Goal: Task Accomplishment & Management: Manage account settings

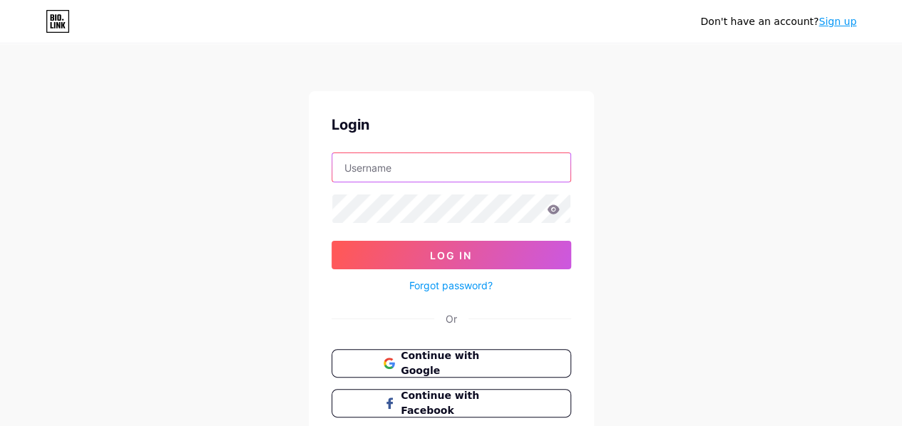
click at [458, 165] on input "text" at bounding box center [451, 167] width 238 height 29
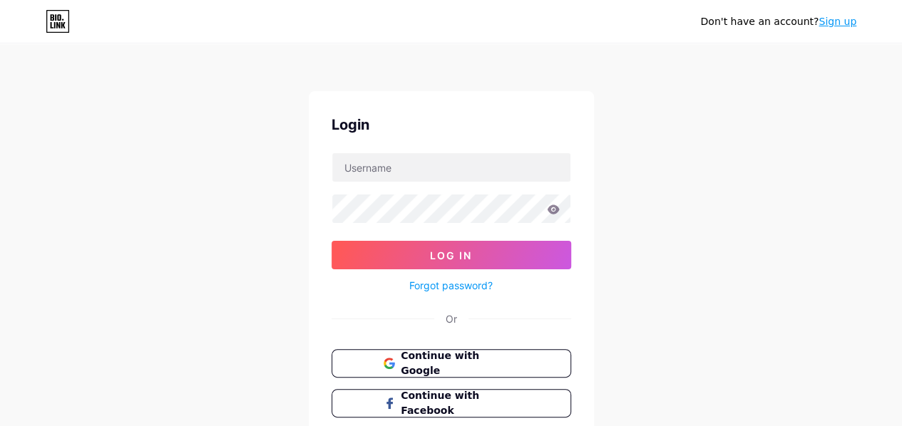
click at [665, 225] on div "Don't have an account? Sign up Login Log In Forgot password? Or Continue with G…" at bounding box center [451, 263] width 902 height 526
drag, startPoint x: 471, startPoint y: 150, endPoint x: 468, endPoint y: 166, distance: 15.9
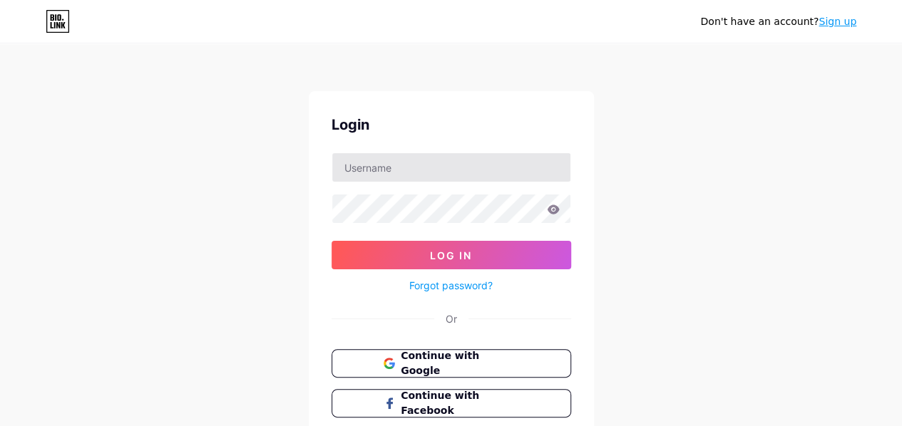
click at [471, 150] on div "Login Log In Forgot password? Or Continue with Google Continue with Facebook Co…" at bounding box center [451, 285] width 285 height 389
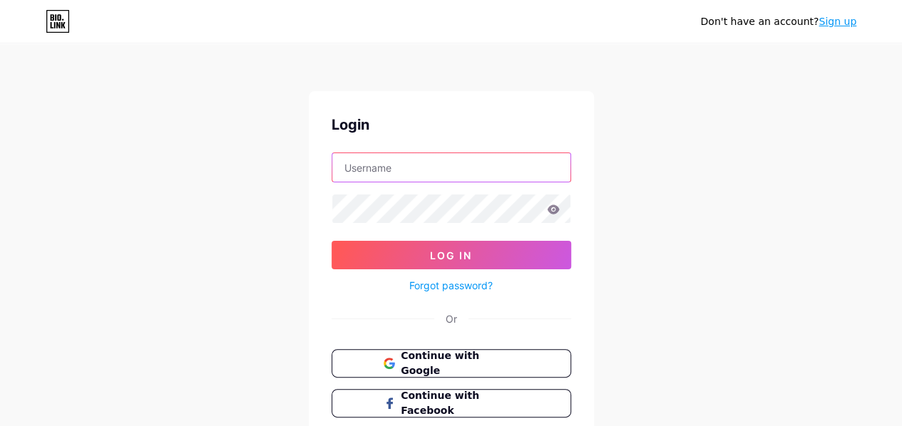
click at [467, 168] on input "text" at bounding box center [451, 167] width 238 height 29
type input "[EMAIL_ADDRESS][DOMAIN_NAME]"
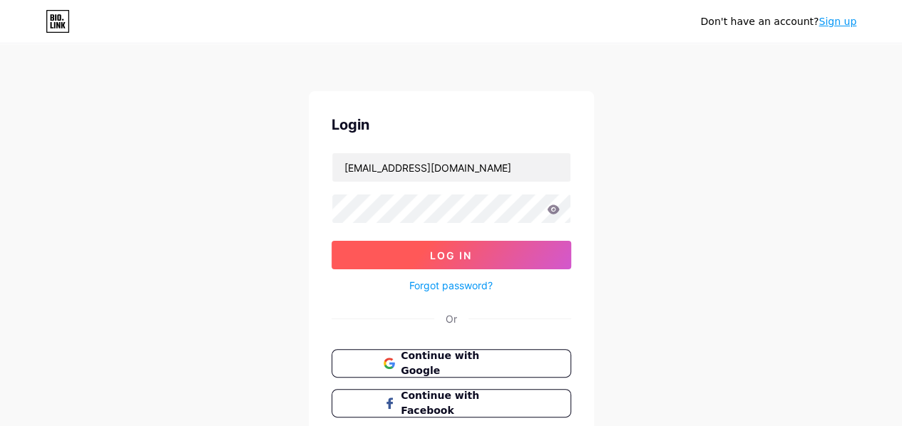
click at [450, 259] on span "Log In" at bounding box center [451, 256] width 42 height 12
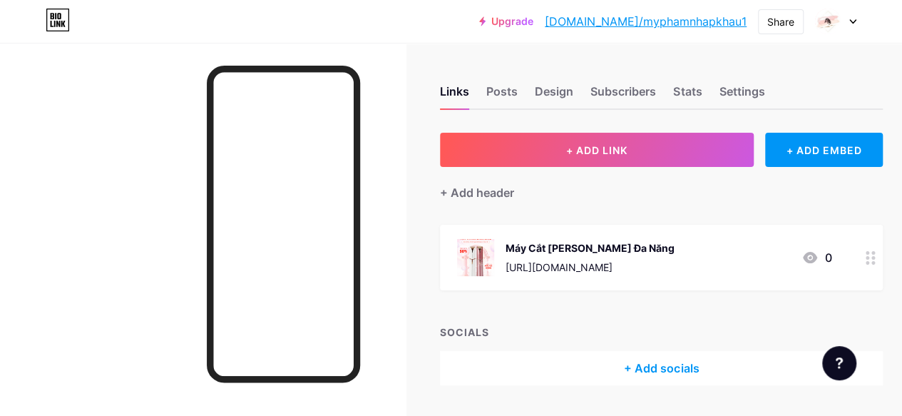
click at [873, 260] on icon at bounding box center [871, 258] width 10 height 14
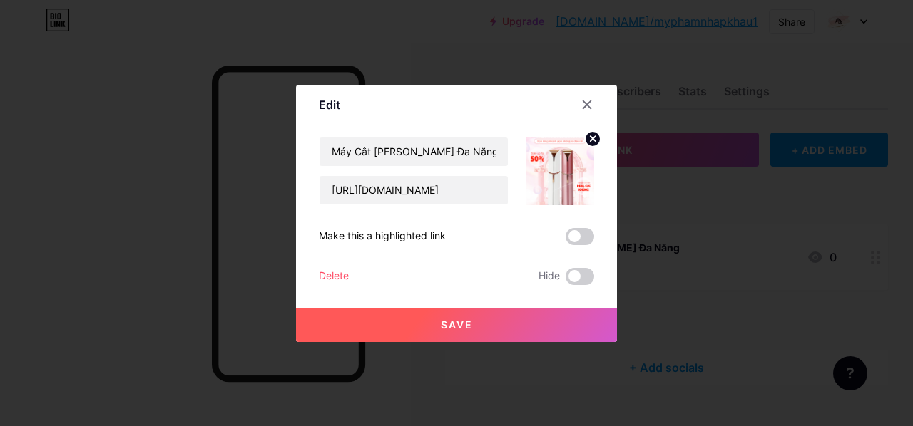
click at [341, 275] on div "Delete" at bounding box center [334, 276] width 30 height 17
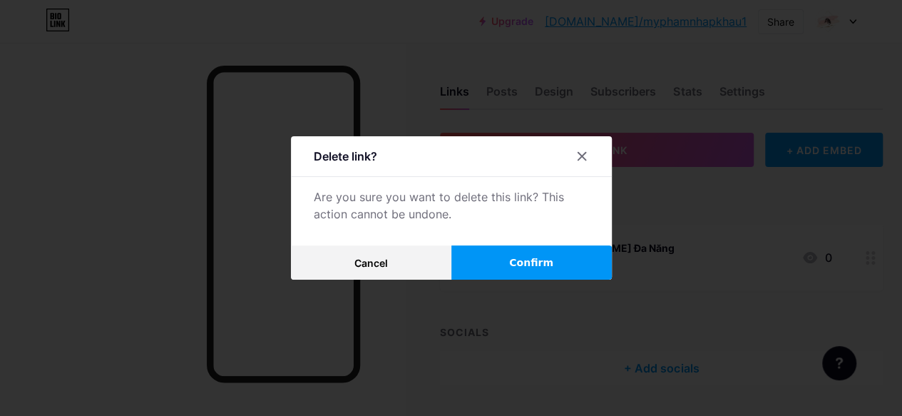
click at [537, 269] on span "Confirm" at bounding box center [531, 262] width 44 height 15
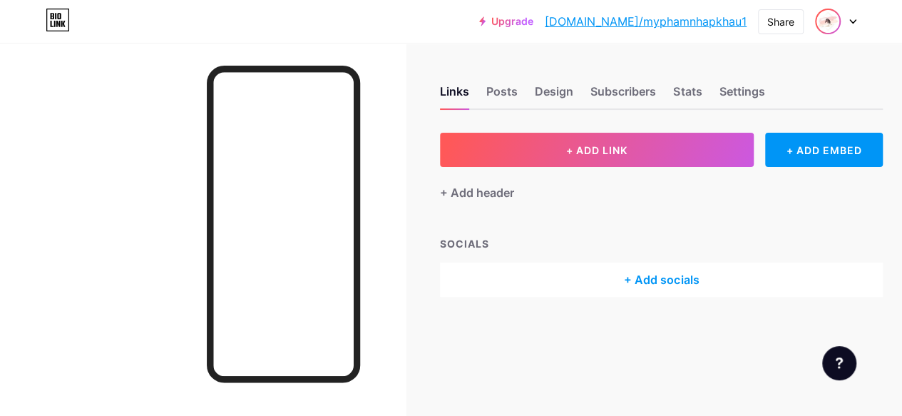
click at [833, 24] on img at bounding box center [828, 21] width 23 height 23
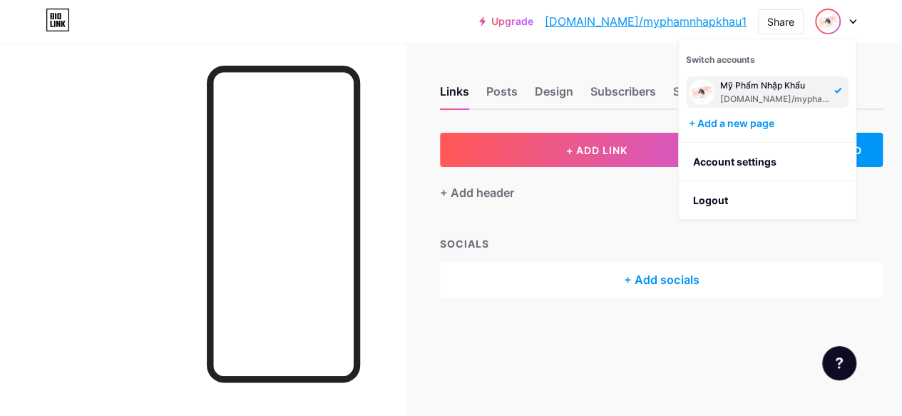
click at [640, 58] on div "Links Posts Design Subscribers Stats Settings + ADD LINK + ADD EMBED + Add head…" at bounding box center [471, 205] width 943 height 325
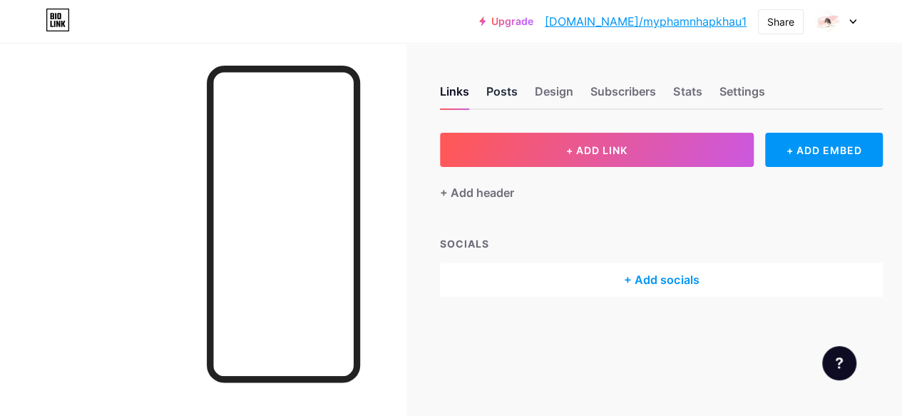
click at [516, 96] on div "Posts" at bounding box center [501, 96] width 31 height 26
click at [559, 89] on div "Design" at bounding box center [554, 96] width 39 height 26
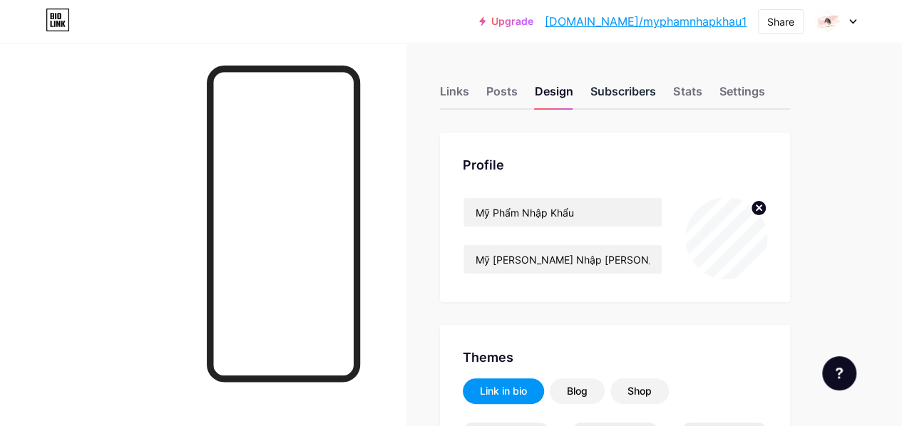
click at [620, 91] on div "Subscribers" at bounding box center [623, 96] width 66 height 26
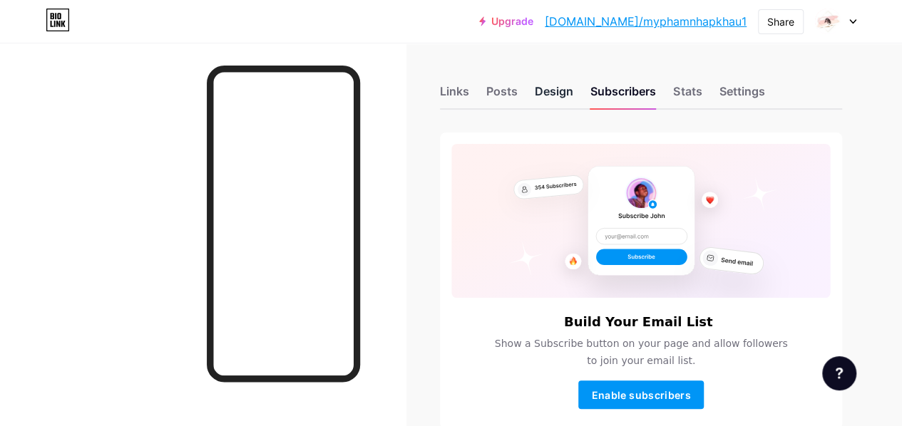
click at [553, 91] on div "Design" at bounding box center [554, 96] width 39 height 26
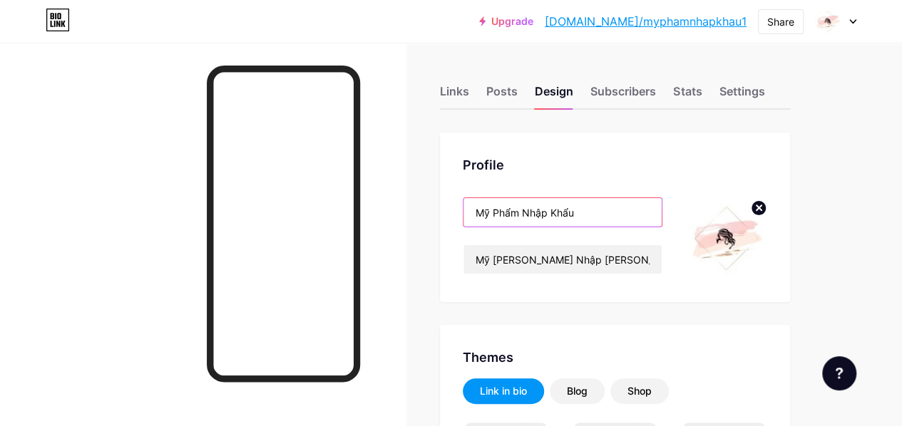
click at [588, 211] on input "Mỹ Phẩm Nhập Khẩu" at bounding box center [563, 212] width 198 height 29
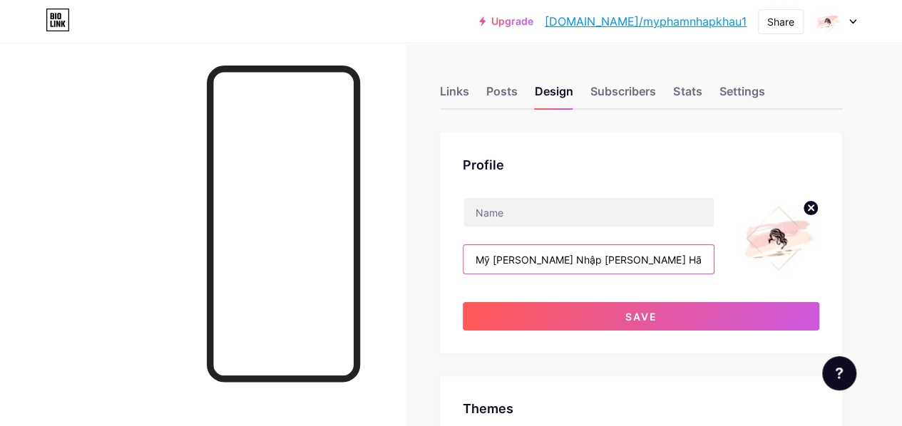
click at [632, 256] on input "Mỹ [PERSON_NAME] Nhập [PERSON_NAME] Hãng" at bounding box center [589, 259] width 250 height 29
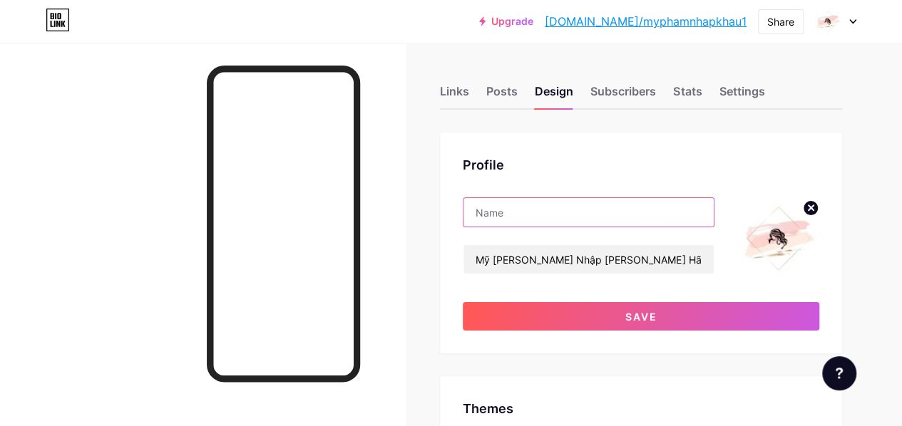
click at [675, 220] on input "text" at bounding box center [589, 212] width 250 height 29
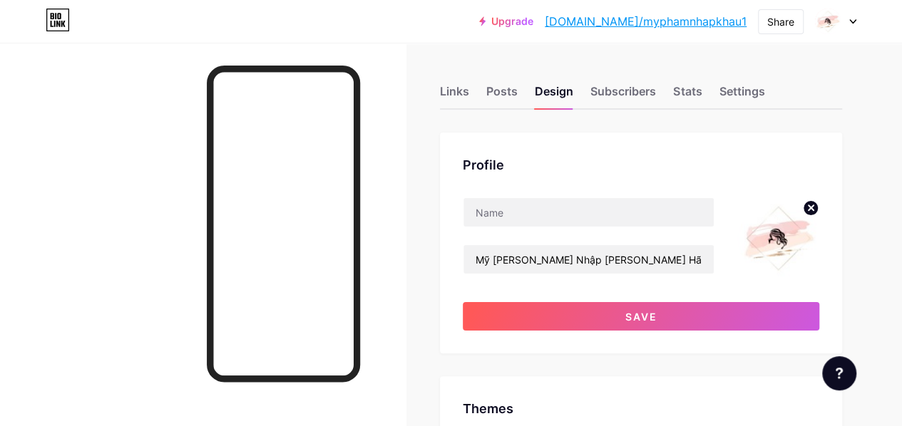
click at [720, 187] on div "Profile Mỹ [PERSON_NAME] Nhập [PERSON_NAME] Hãng Save" at bounding box center [641, 243] width 402 height 221
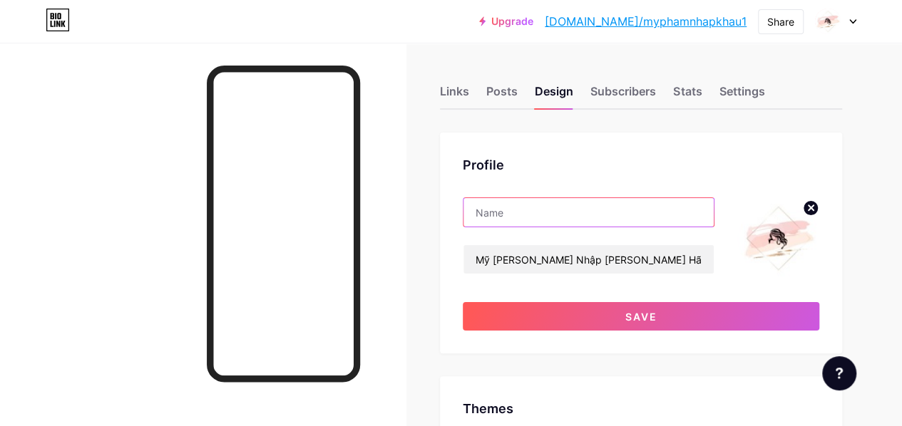
click at [584, 223] on input "text" at bounding box center [589, 212] width 250 height 29
click at [602, 213] on input "text" at bounding box center [589, 212] width 250 height 29
click at [632, 215] on input "text" at bounding box center [589, 212] width 250 height 29
click at [539, 204] on input "text" at bounding box center [589, 212] width 250 height 29
paste input "H-Luxe Watches"
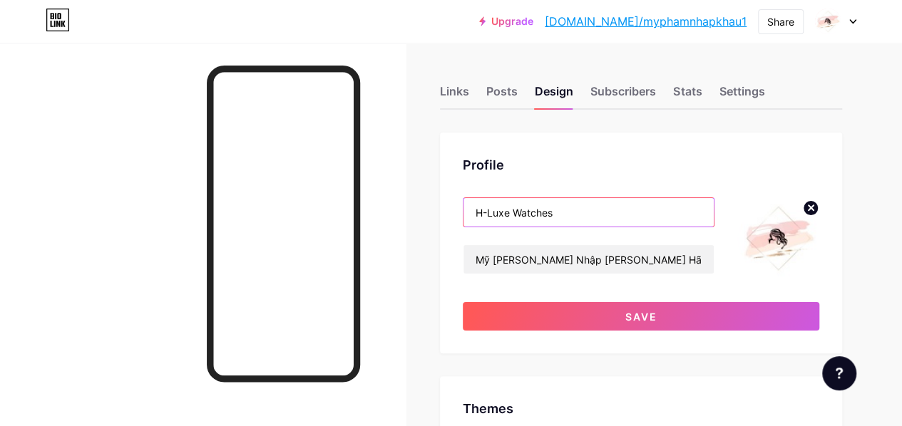
type input "H-Luxe Watches"
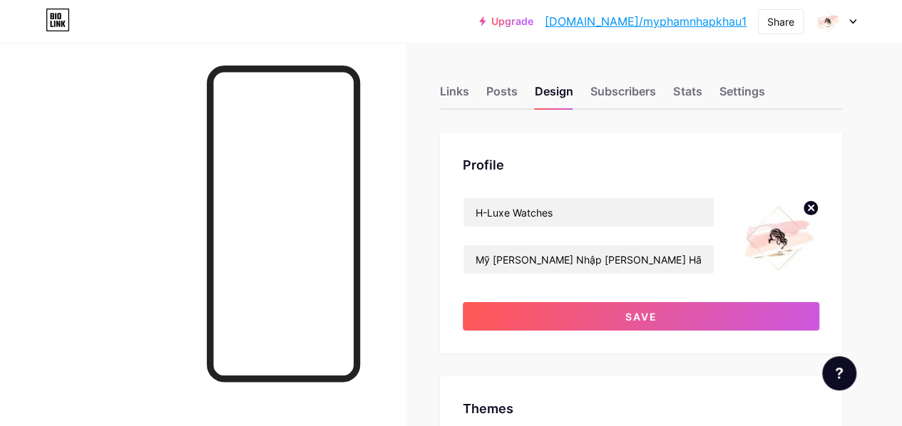
click at [710, 182] on div "Profile H-Luxe Watches Mỹ [PERSON_NAME] Nhập [PERSON_NAME] Hãng Save" at bounding box center [641, 243] width 402 height 221
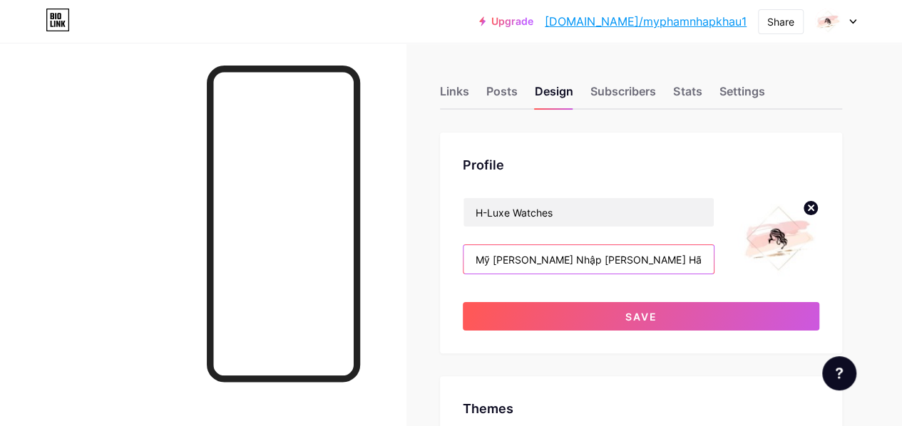
click at [634, 252] on input "Mỹ [PERSON_NAME] Nhập [PERSON_NAME] Hãng" at bounding box center [589, 259] width 250 height 29
click at [645, 253] on input "Mỹ [PERSON_NAME] Nhập [PERSON_NAME] Hãng" at bounding box center [589, 259] width 250 height 29
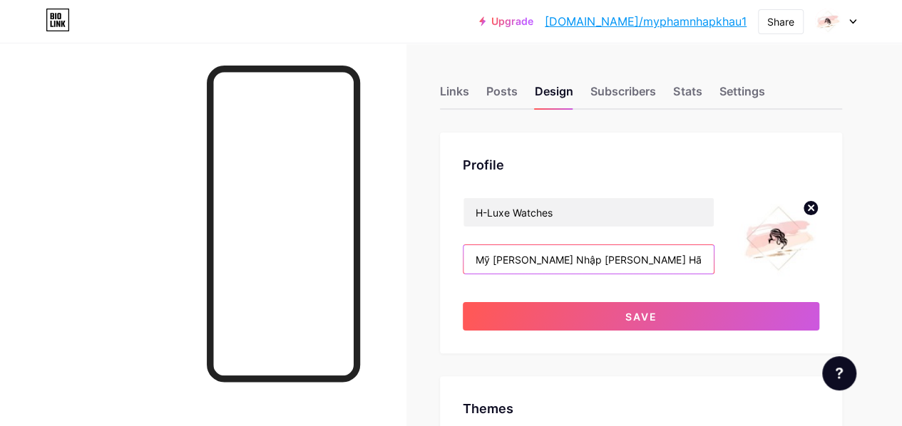
click at [645, 253] on input "Mỹ [PERSON_NAME] Nhập [PERSON_NAME] Hãng" at bounding box center [589, 259] width 250 height 29
paste input "Pengedar sah [PERSON_NAME], [PERSON_NAME], TISSOT, CITIZEN, COACH... di [DEMOGR…"
type input "Pengedar sah [PERSON_NAME], [PERSON_NAME], TISSOT, CITIZEN, COACH... di [DEMOGR…"
click at [733, 198] on div "H-Luxe Watches Pengedar sah [PERSON_NAME], [PERSON_NAME], [PERSON_NAME], CITIZE…" at bounding box center [641, 239] width 357 height 82
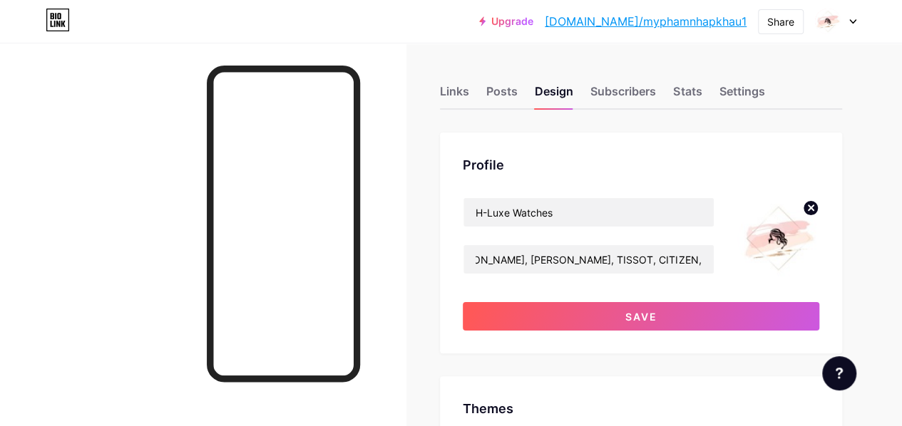
scroll to position [0, 0]
click at [765, 232] on img at bounding box center [778, 239] width 82 height 82
click at [813, 209] on icon at bounding box center [810, 208] width 17 height 17
click at [797, 241] on input "file" at bounding box center [778, 239] width 82 height 82
click at [778, 228] on input "file" at bounding box center [778, 239] width 82 height 82
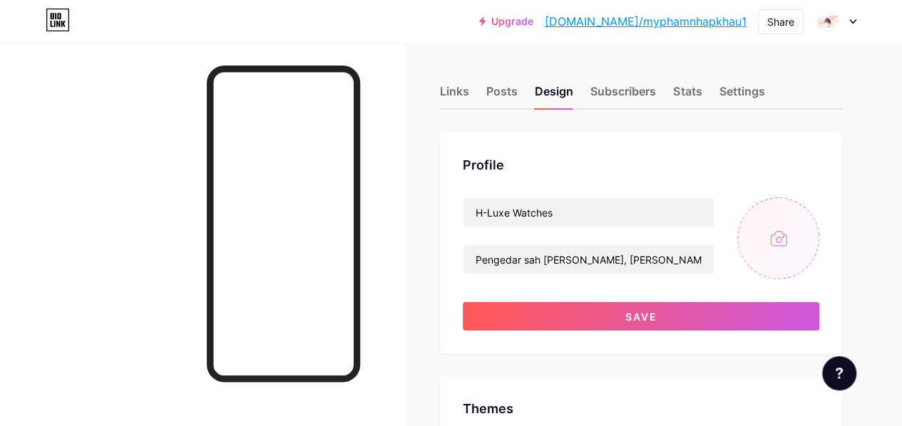
type input "C:\fakepath\Elegant watch shop logo in black and white.png"
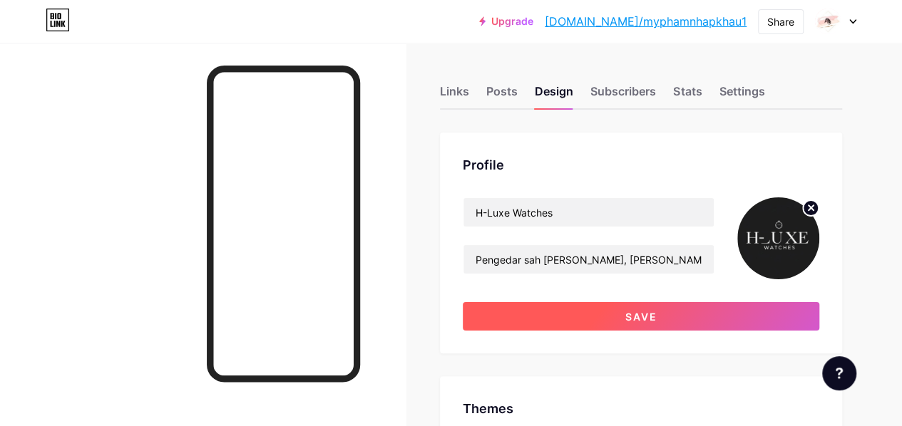
click at [605, 320] on button "Save" at bounding box center [641, 316] width 357 height 29
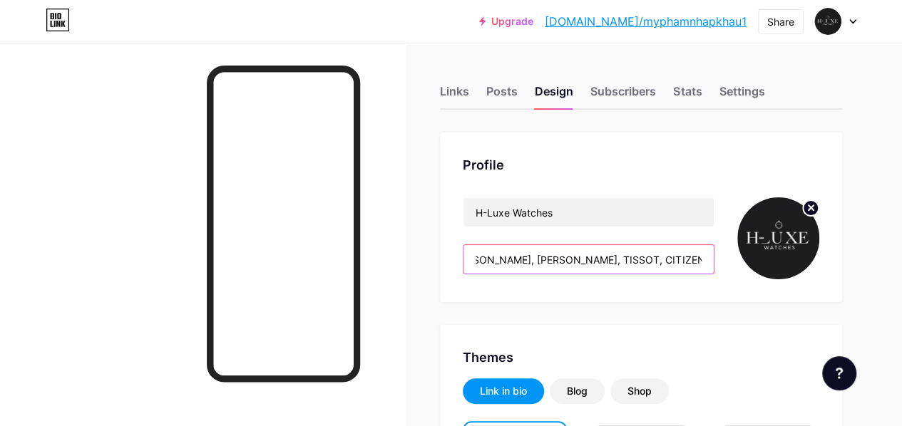
scroll to position [0, 99]
drag, startPoint x: 615, startPoint y: 262, endPoint x: 715, endPoint y: 259, distance: 99.9
click at [715, 259] on div "H-Luxe Watches Pengedar sah [PERSON_NAME], [PERSON_NAME], [PERSON_NAME], CITIZE…" at bounding box center [641, 239] width 357 height 82
click at [696, 183] on div "Profile H-Luxe Watches Pengedar sah [PERSON_NAME], [PERSON_NAME], [PERSON_NAME]…" at bounding box center [641, 218] width 402 height 170
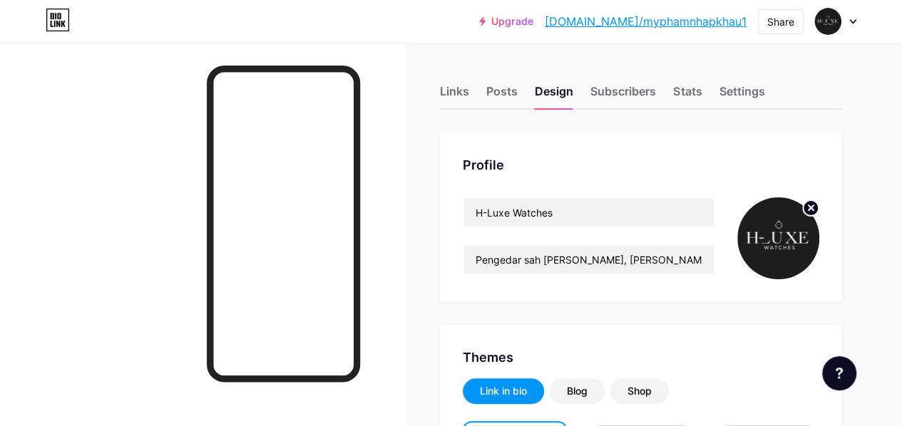
click at [616, 85] on div "Subscribers" at bounding box center [623, 96] width 66 height 26
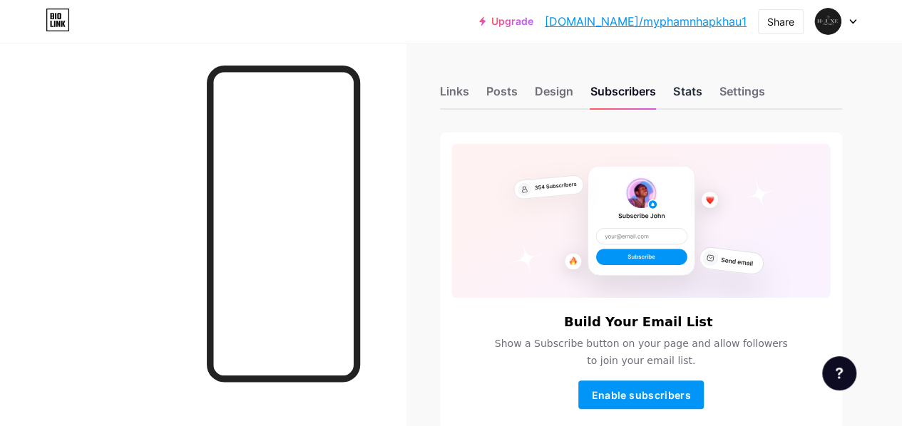
click at [692, 84] on div "Stats" at bounding box center [687, 96] width 29 height 26
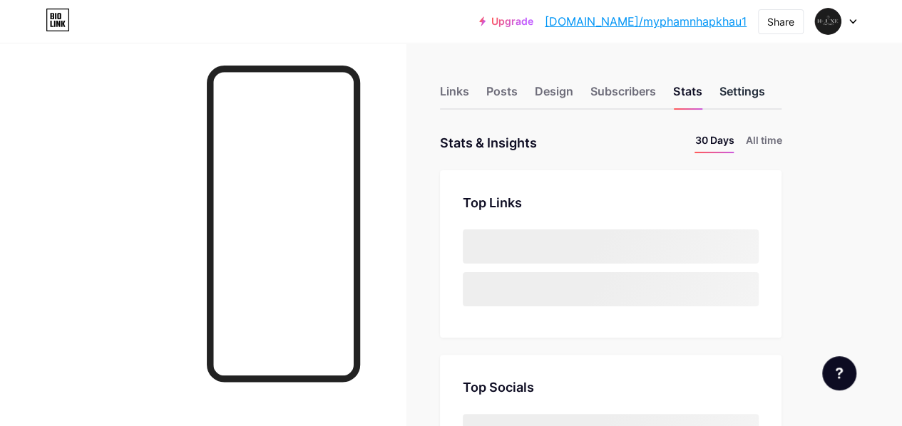
click at [752, 86] on div "Settings" at bounding box center [742, 96] width 46 height 26
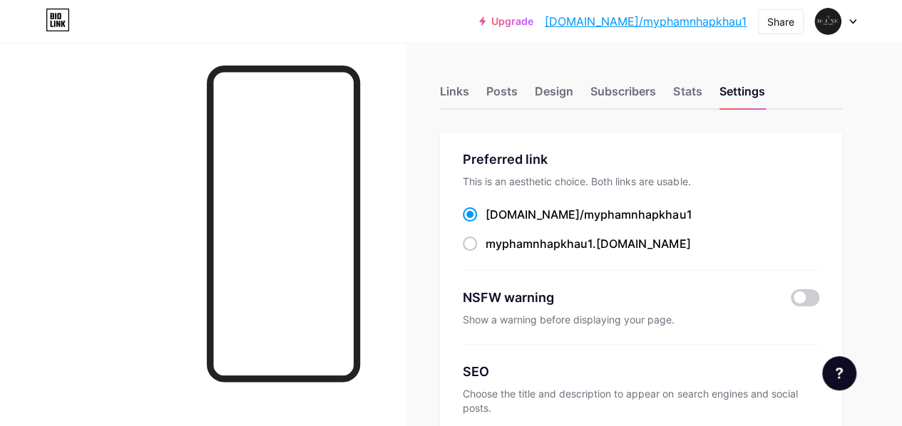
click at [481, 91] on div "Links Posts Design Subscribers Stats Settings" at bounding box center [641, 85] width 402 height 50
click at [464, 91] on div "Links" at bounding box center [454, 96] width 29 height 26
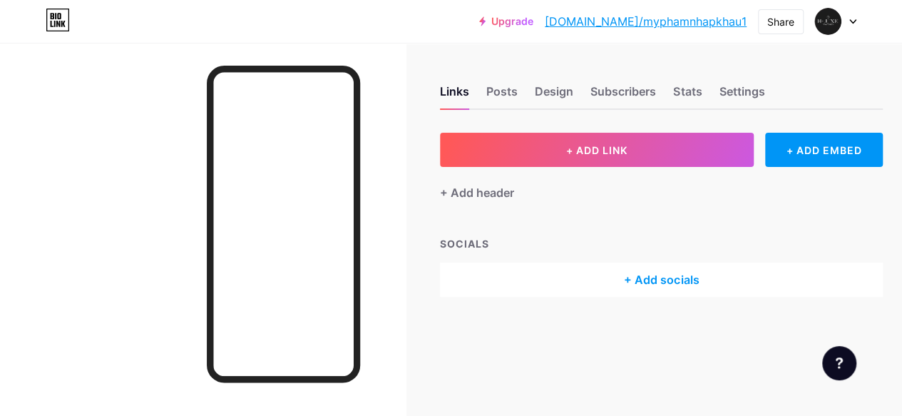
click at [727, 21] on link "[DOMAIN_NAME]/myphamnhapkhau1" at bounding box center [646, 21] width 202 height 17
click at [852, 20] on icon at bounding box center [852, 21] width 7 height 5
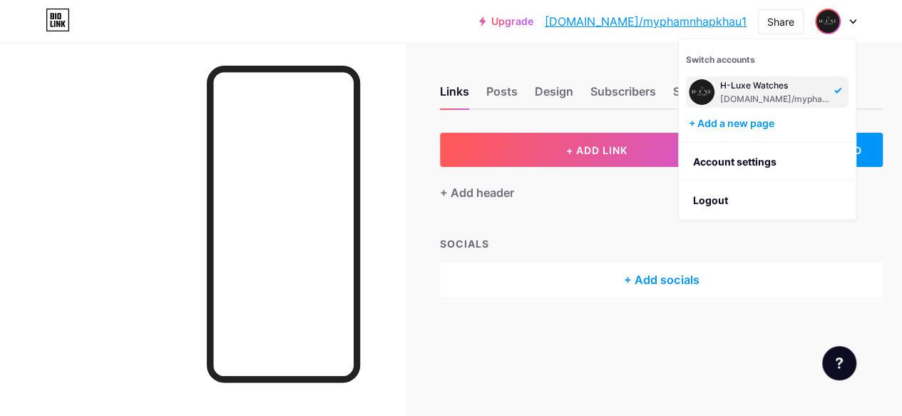
click at [533, 16] on link "Upgrade" at bounding box center [506, 21] width 54 height 11
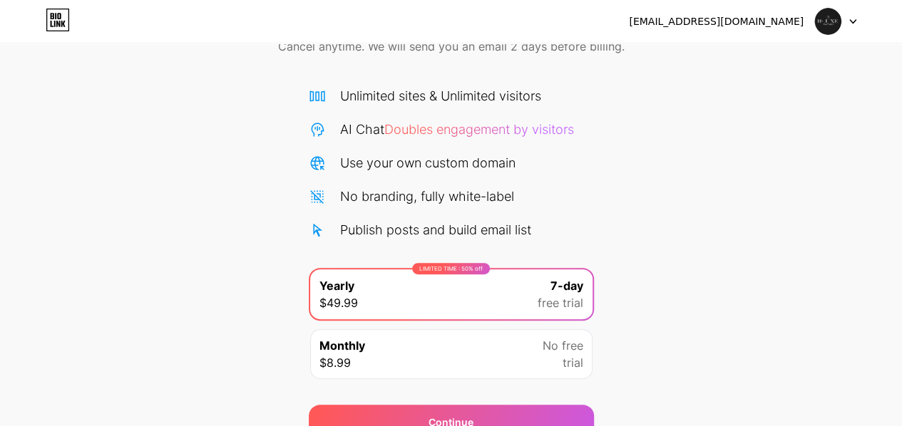
scroll to position [143, 0]
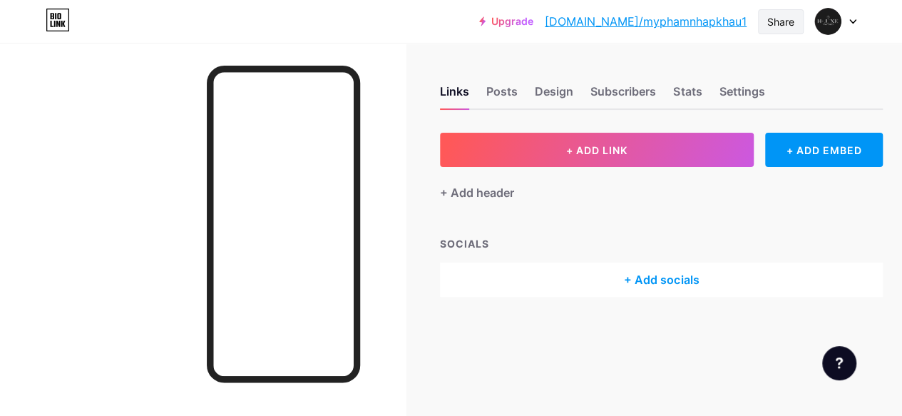
click at [773, 22] on div "Share" at bounding box center [780, 21] width 27 height 15
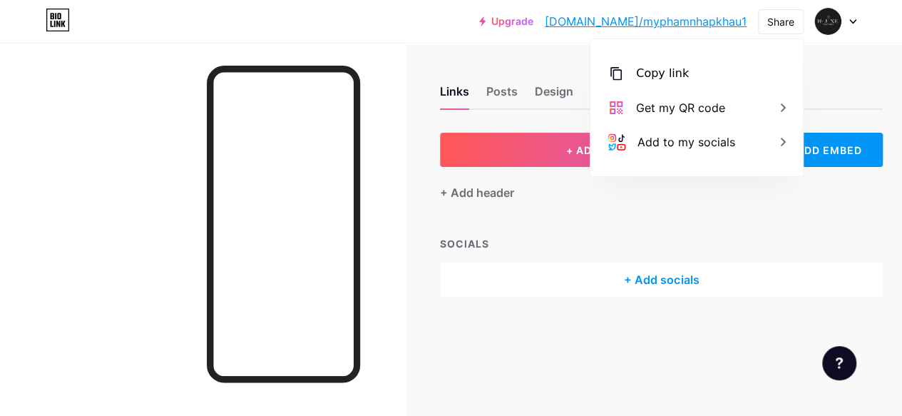
click at [844, 79] on div "Links Posts Design Subscribers Stats Settings" at bounding box center [661, 85] width 443 height 50
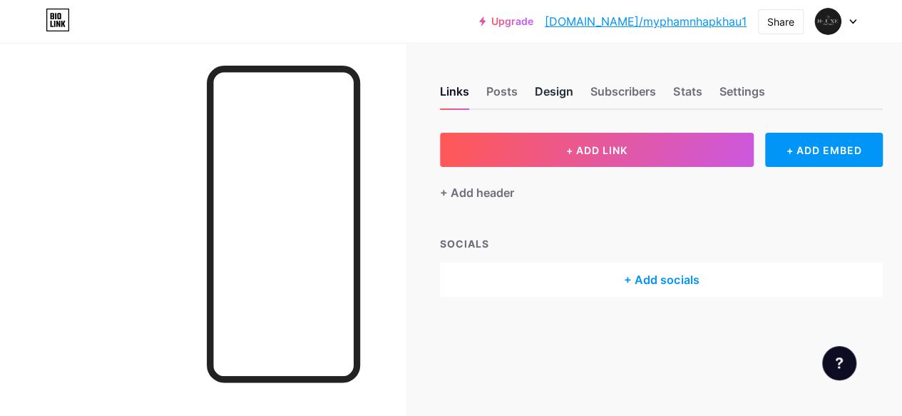
click at [554, 99] on div "Design" at bounding box center [554, 96] width 39 height 26
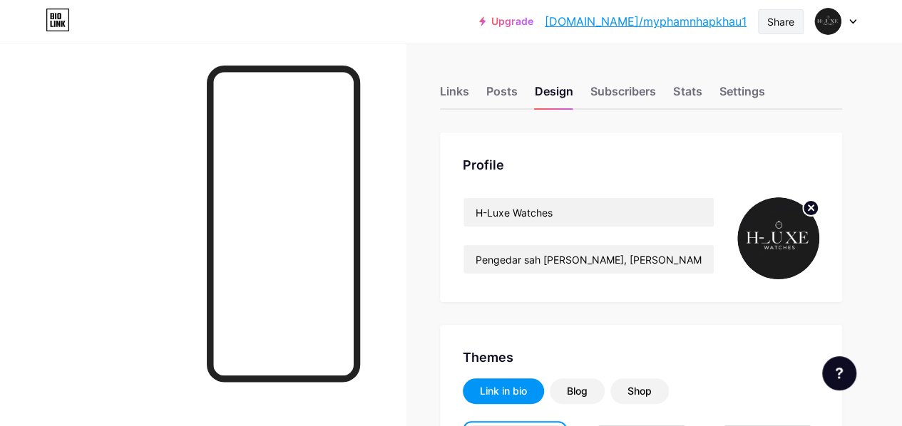
click at [784, 19] on div "Share" at bounding box center [780, 21] width 27 height 15
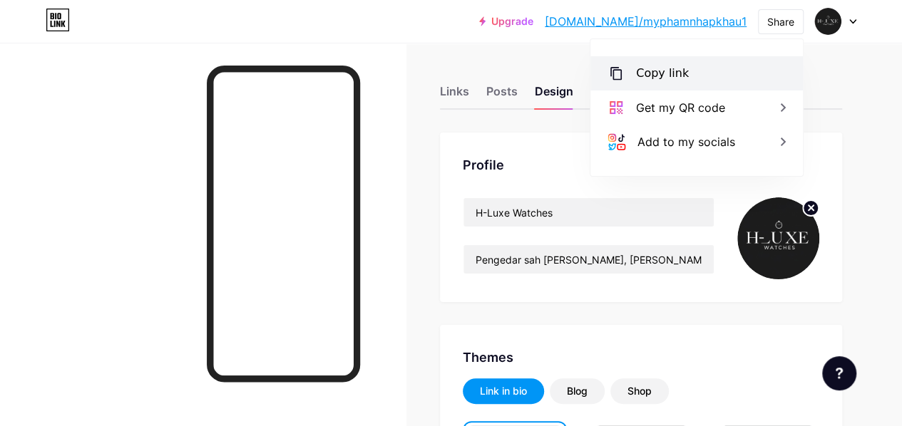
click at [725, 71] on div "Copy link" at bounding box center [696, 73] width 213 height 34
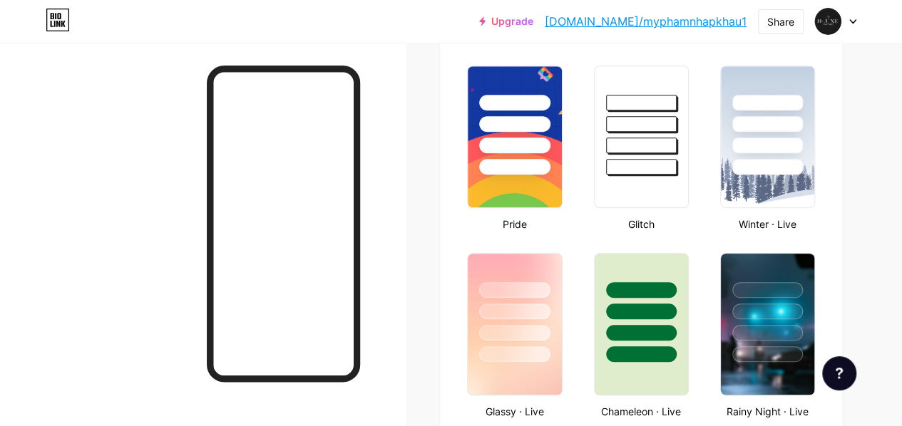
scroll to position [571, 0]
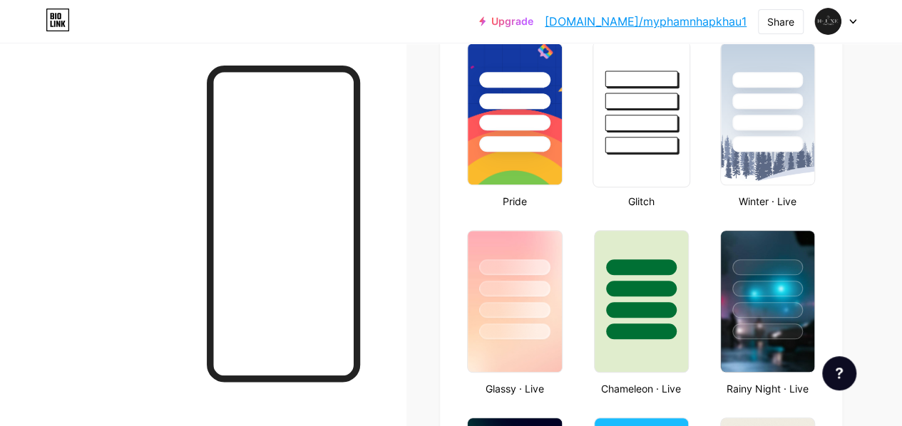
click at [668, 102] on div at bounding box center [641, 101] width 73 height 16
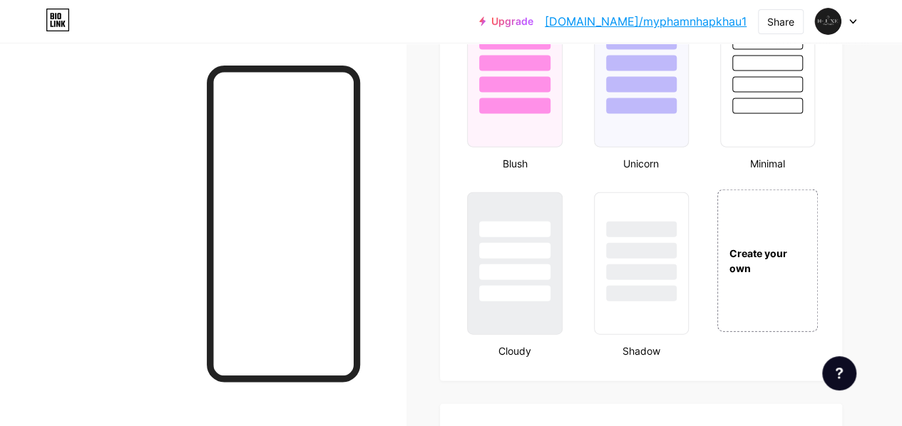
scroll to position [1569, 0]
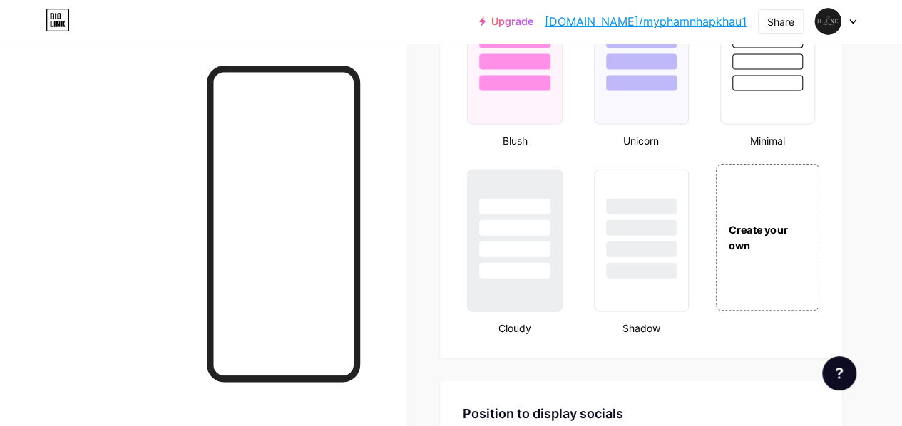
click at [751, 223] on div "Create your own" at bounding box center [768, 238] width 102 height 31
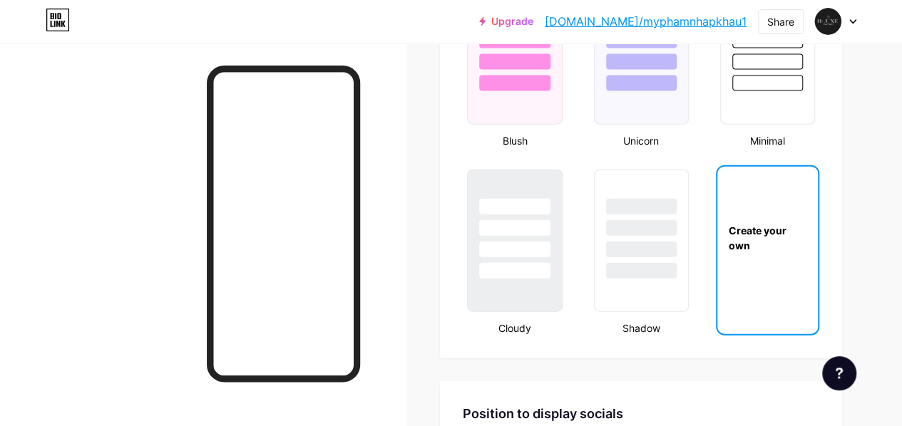
click at [750, 223] on div "Create your own" at bounding box center [767, 238] width 101 height 143
click at [750, 222] on div "Create your own" at bounding box center [767, 238] width 101 height 143
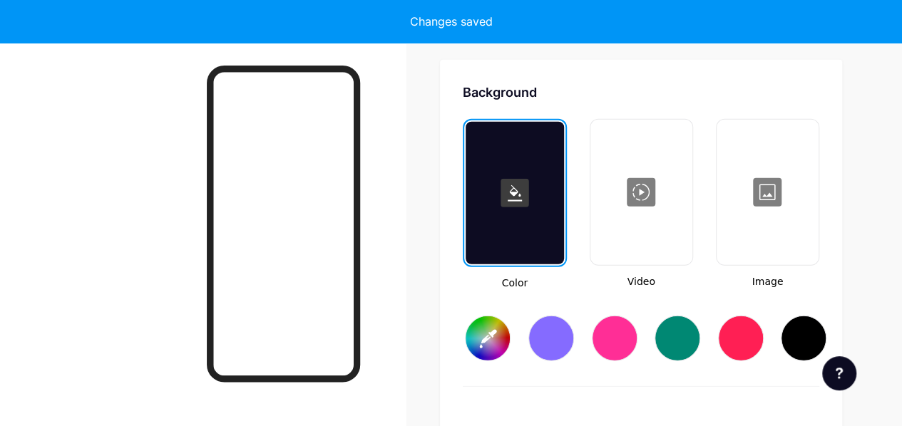
scroll to position [1893, 0]
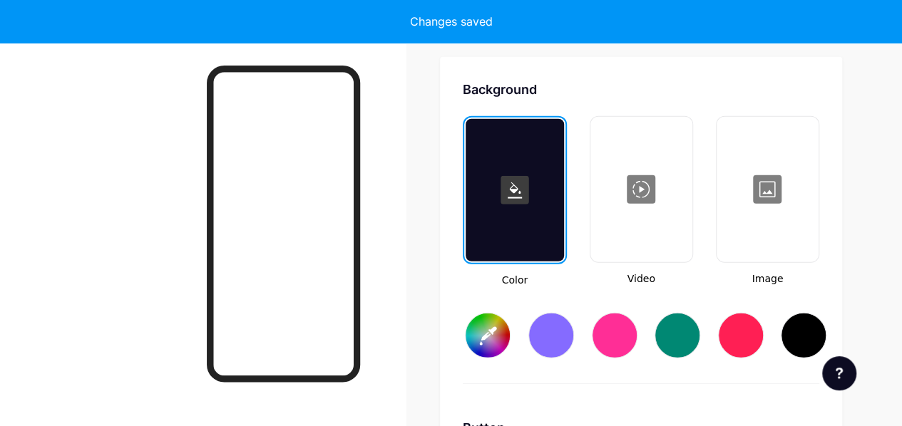
type input "#ffffff"
type input "#000000"
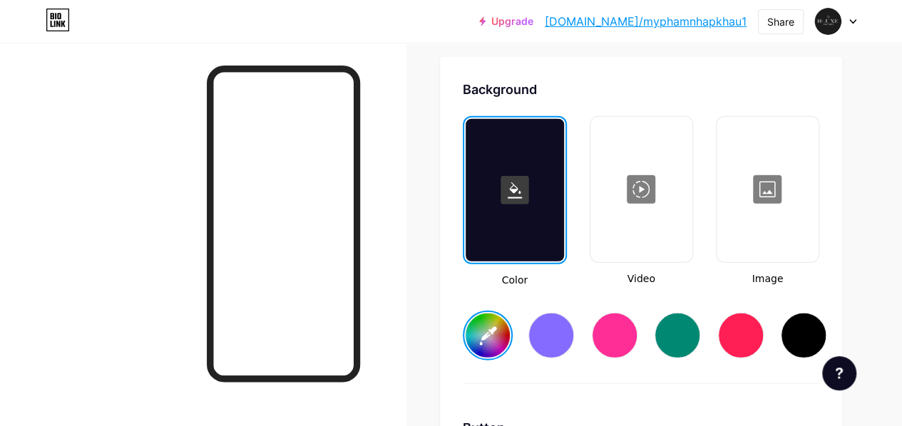
click at [519, 188] on rect at bounding box center [515, 190] width 29 height 29
click at [776, 179] on div at bounding box center [767, 189] width 99 height 143
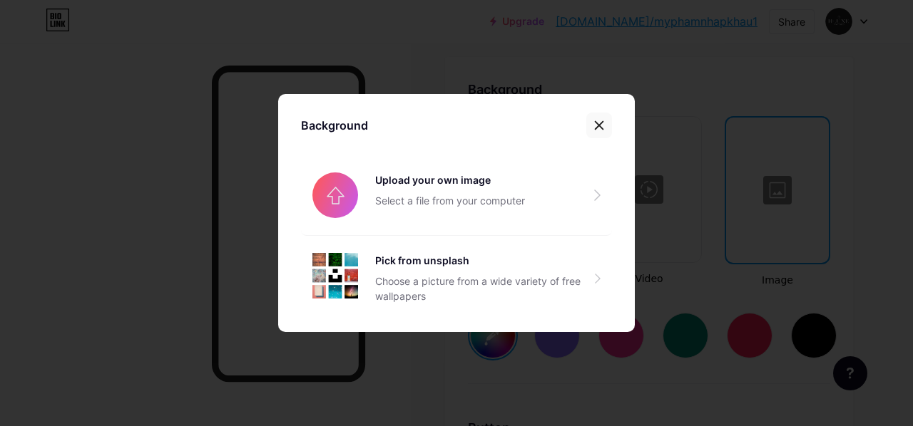
click at [588, 123] on div at bounding box center [599, 126] width 26 height 26
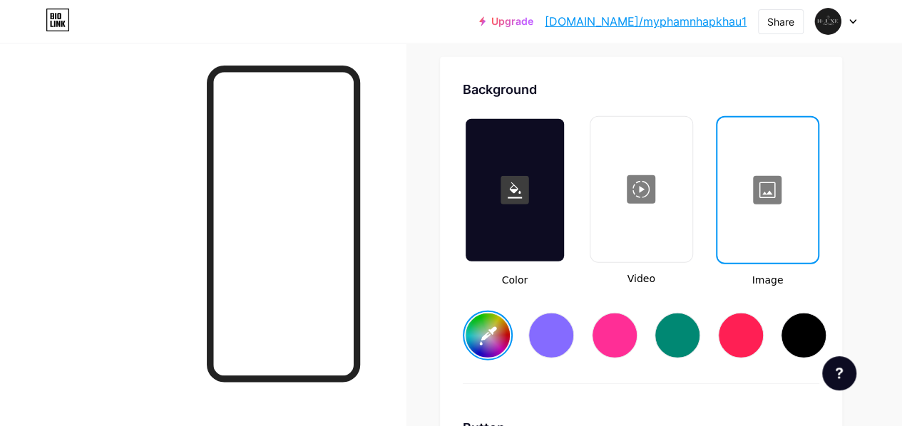
click at [655, 168] on div at bounding box center [641, 189] width 99 height 143
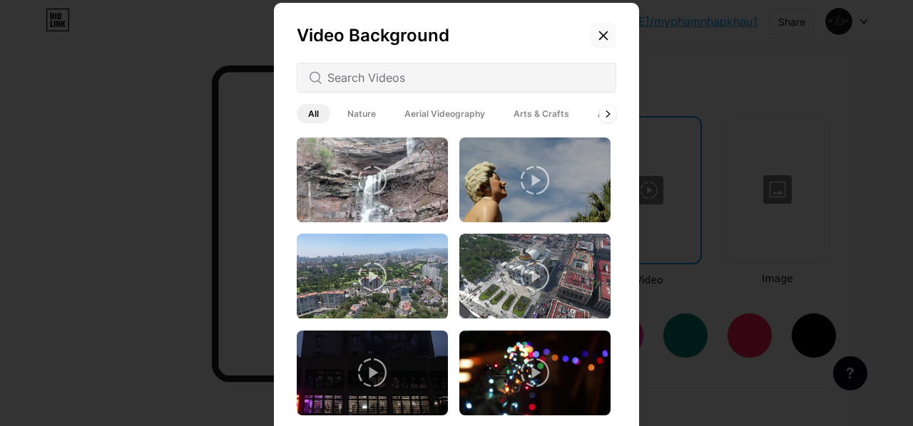
click at [599, 31] on icon at bounding box center [603, 35] width 11 height 11
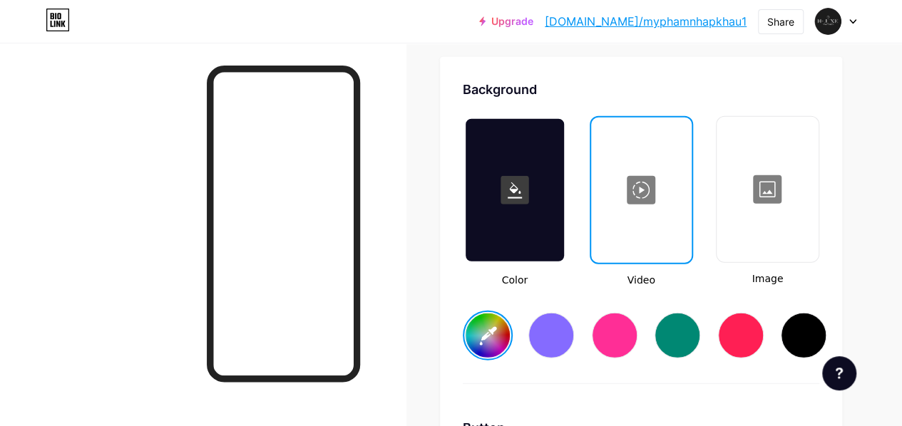
click at [546, 178] on div at bounding box center [515, 190] width 98 height 143
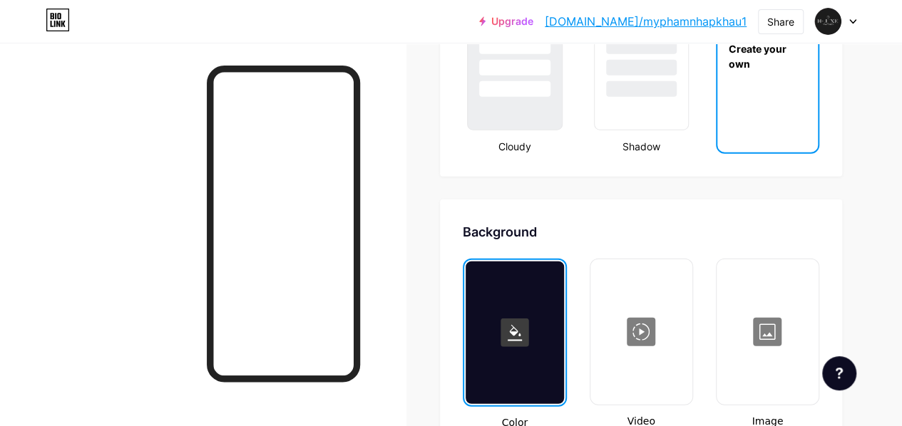
scroll to position [1608, 0]
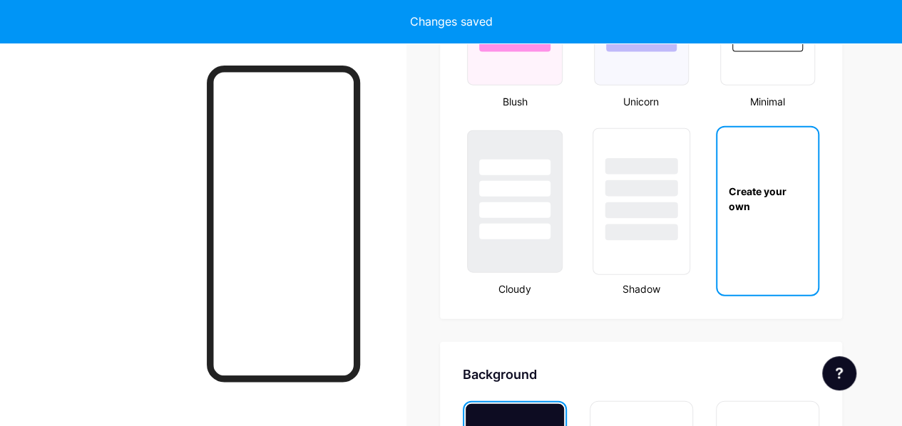
click at [638, 215] on div at bounding box center [641, 211] width 73 height 16
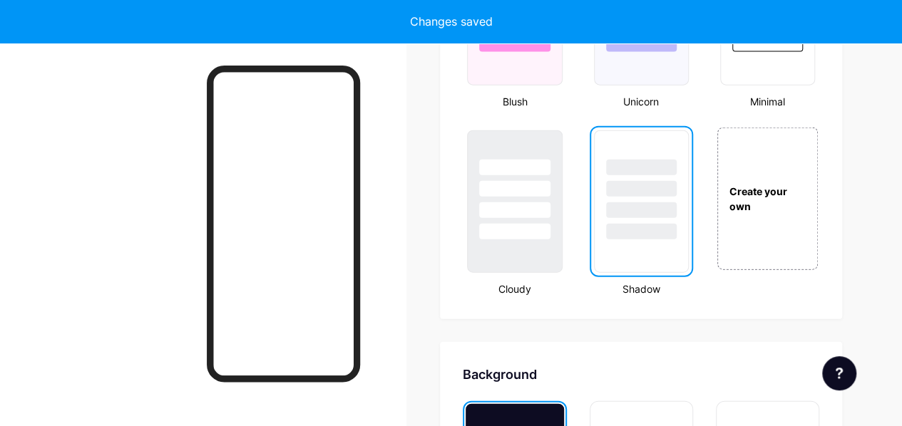
type input "#ffffff"
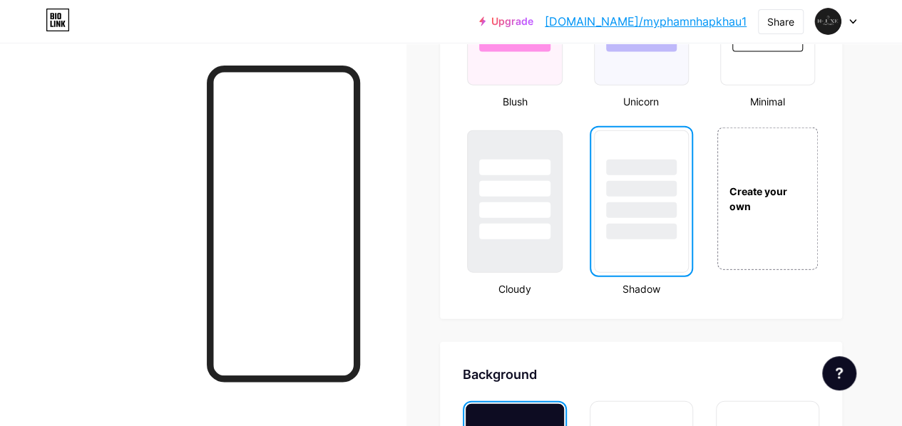
scroll to position [1537, 0]
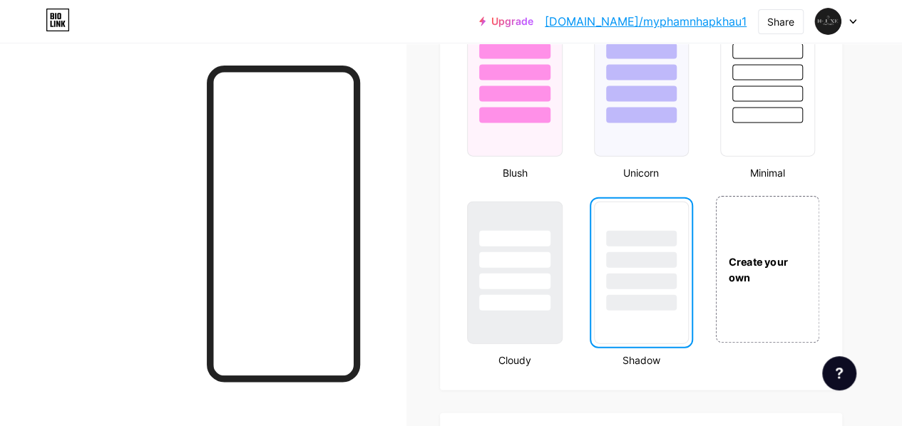
click at [752, 252] on div "Create your own" at bounding box center [767, 269] width 103 height 147
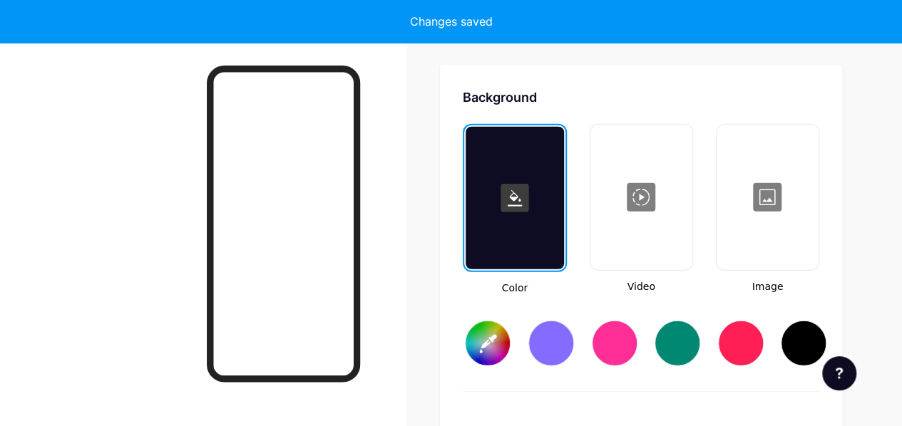
scroll to position [1893, 0]
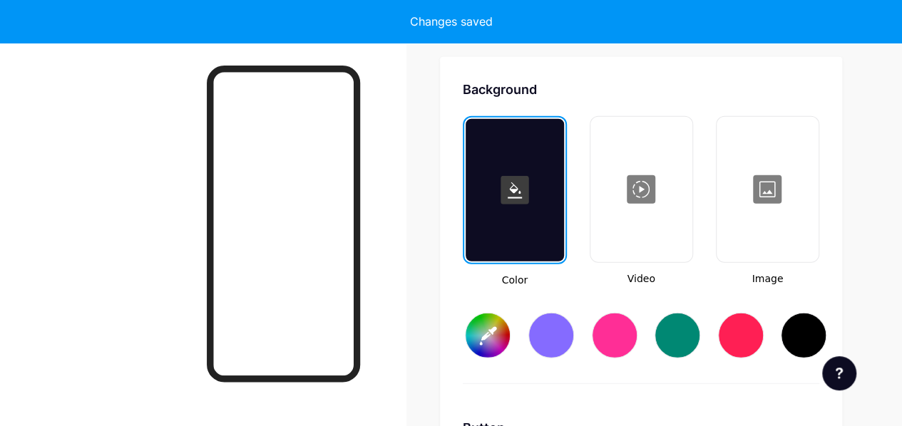
type input "#ffffff"
type input "#000000"
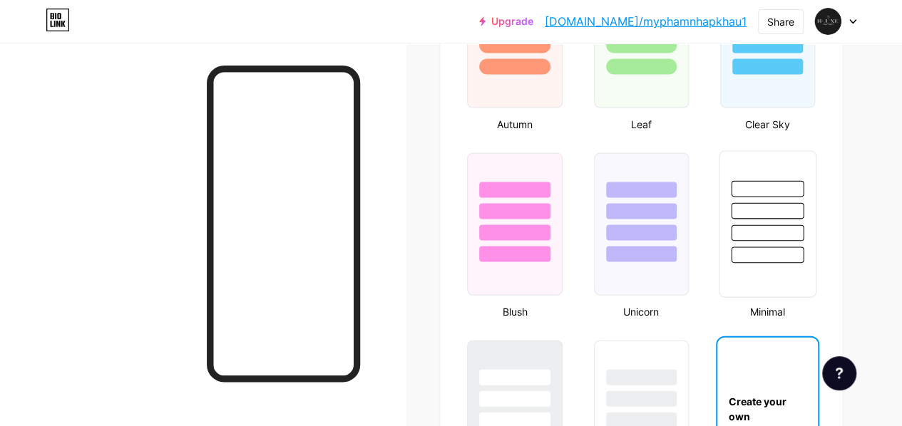
scroll to position [1394, 0]
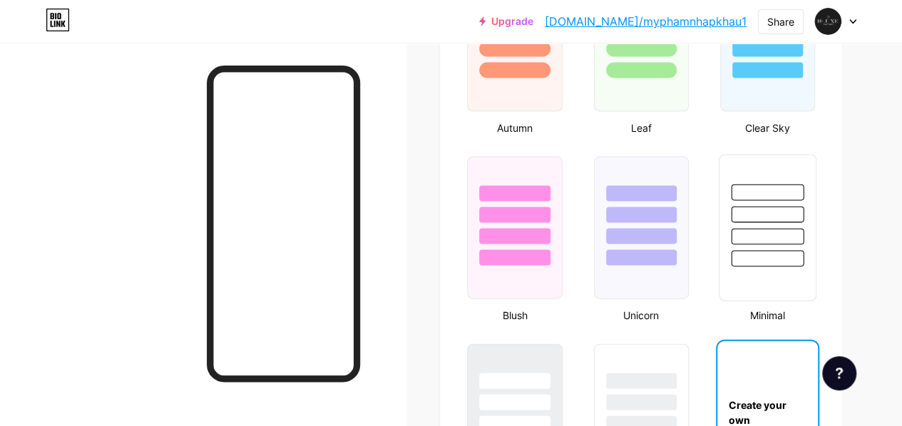
click at [783, 223] on div at bounding box center [768, 211] width 96 height 112
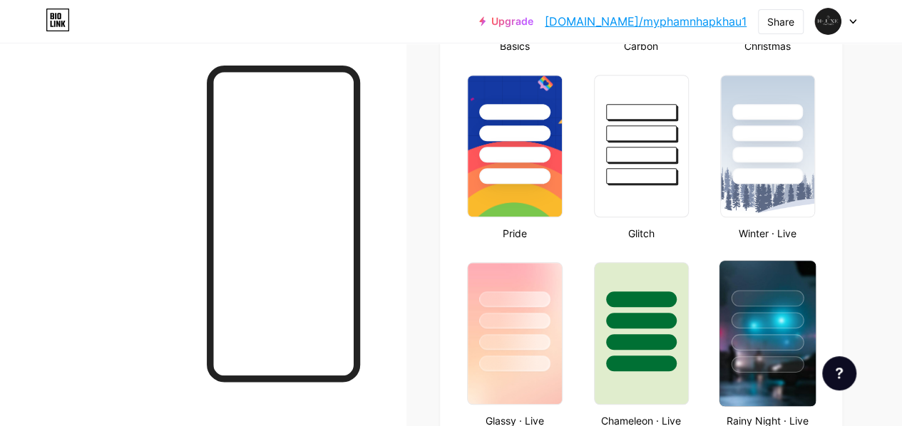
scroll to position [467, 0]
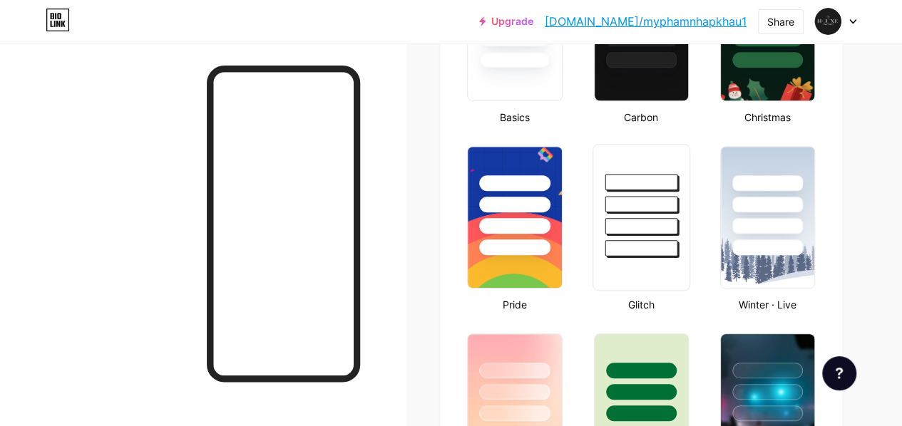
click at [662, 206] on div at bounding box center [641, 204] width 73 height 16
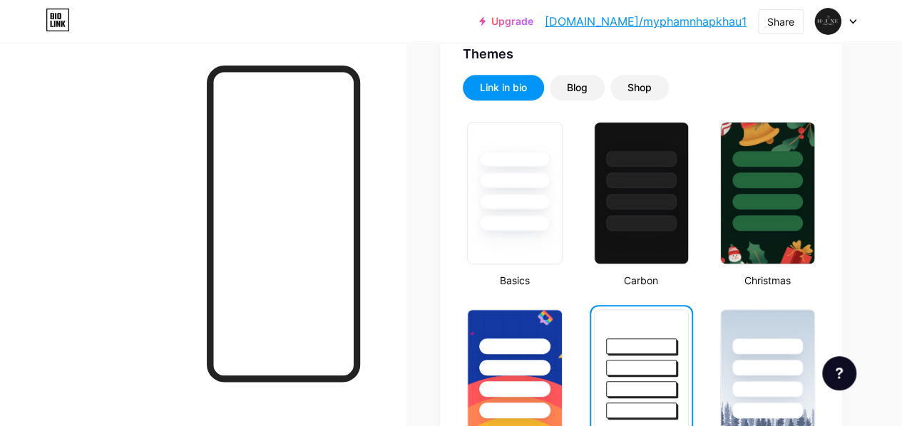
scroll to position [396, 0]
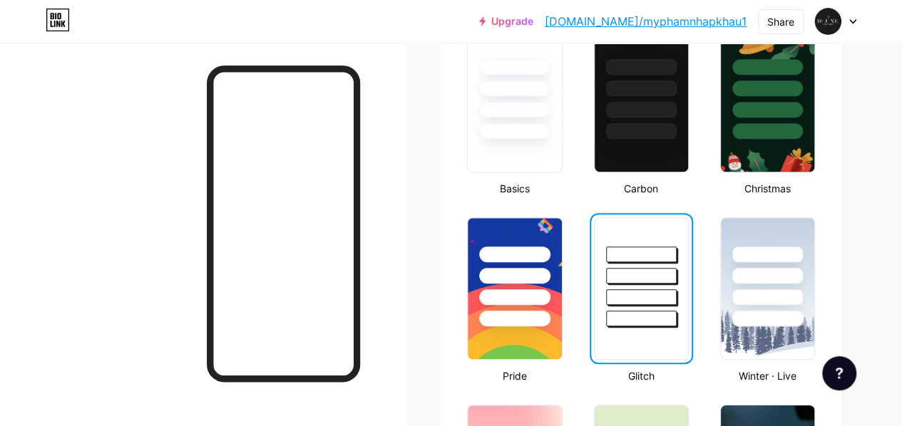
click at [647, 261] on div at bounding box center [641, 255] width 71 height 16
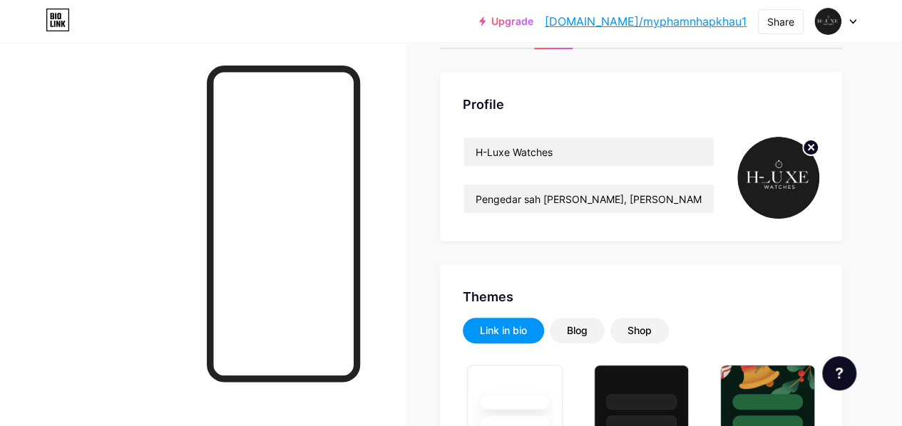
scroll to position [0, 0]
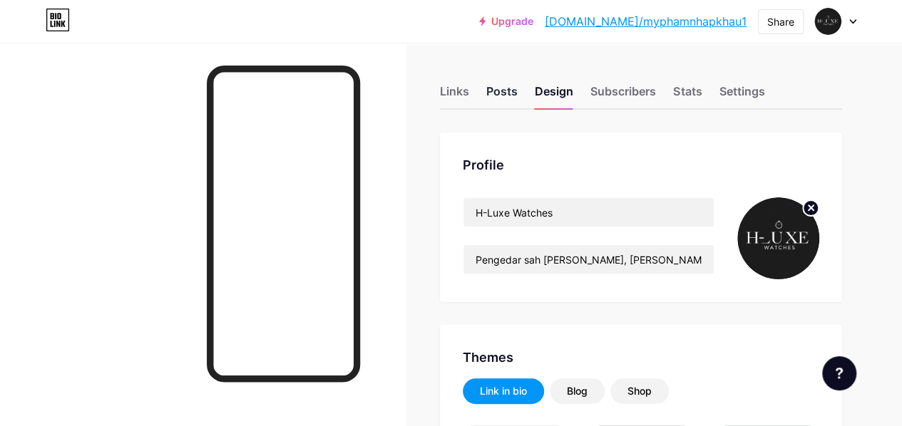
click at [518, 83] on div "Posts" at bounding box center [501, 96] width 31 height 26
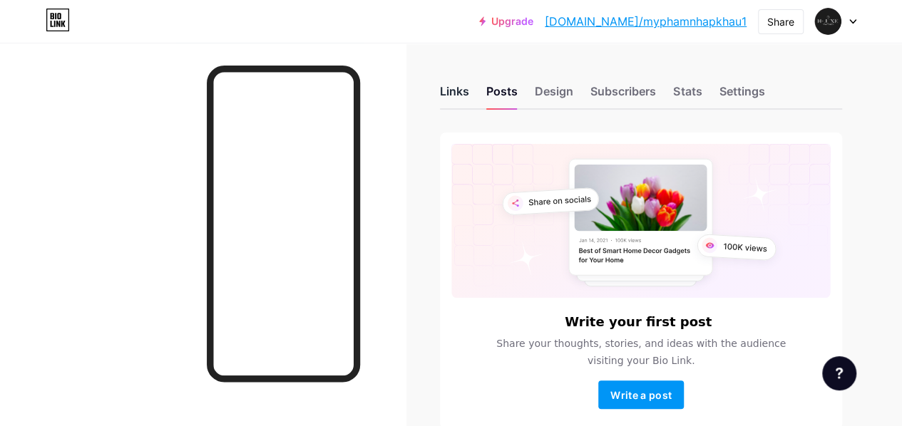
click at [469, 86] on div "Links" at bounding box center [454, 96] width 29 height 26
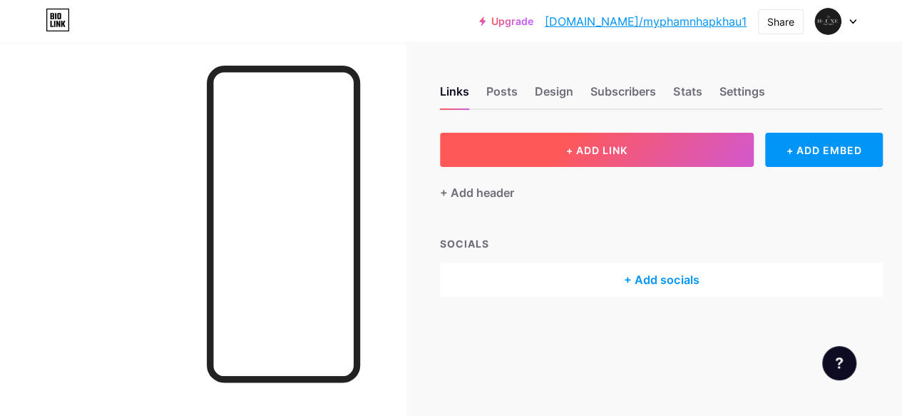
click at [612, 148] on span "+ ADD LINK" at bounding box center [596, 150] width 61 height 12
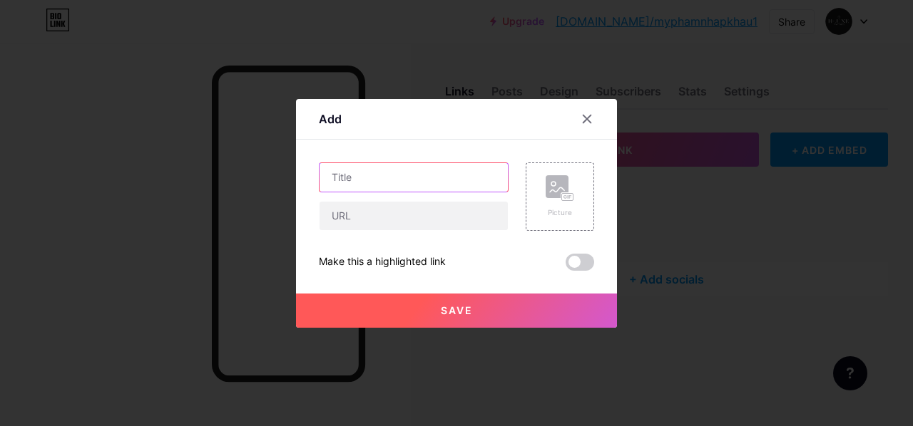
click at [414, 188] on input "text" at bounding box center [413, 177] width 188 height 29
click at [413, 175] on input "text" at bounding box center [413, 177] width 188 height 29
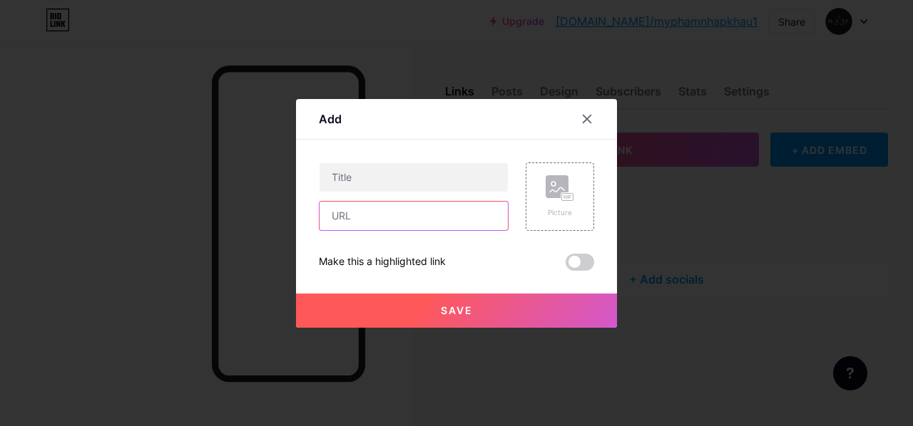
click at [414, 215] on input "text" at bounding box center [413, 216] width 188 height 29
paste input "[URL][DOMAIN_NAME]"
type input "[URL][DOMAIN_NAME]"
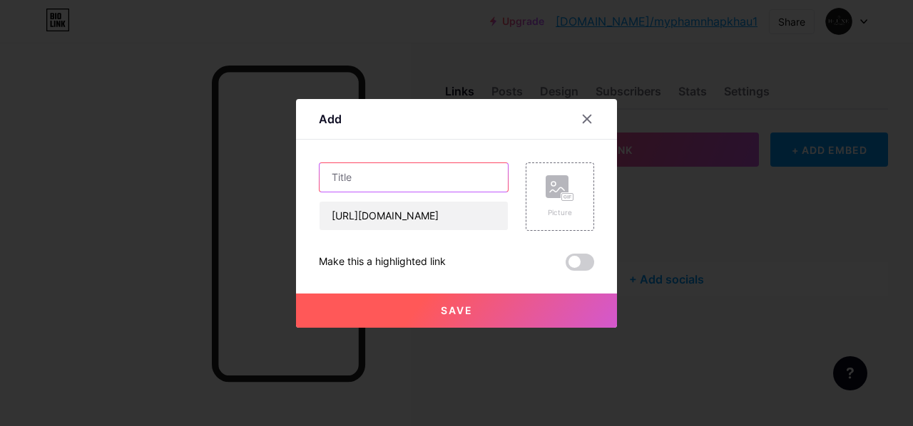
click at [435, 177] on input "text" at bounding box center [413, 177] width 188 height 29
click at [385, 172] on input "text" at bounding box center [413, 177] width 188 height 29
paste input "CASIO G-SHOCK GPR-B1000-1"
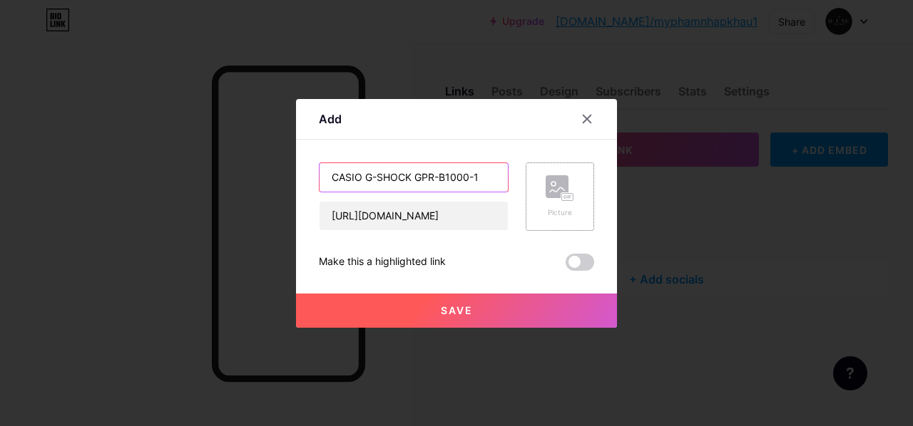
type input "CASIO G-SHOCK GPR-B1000-1"
click at [561, 185] on rect at bounding box center [557, 186] width 23 height 23
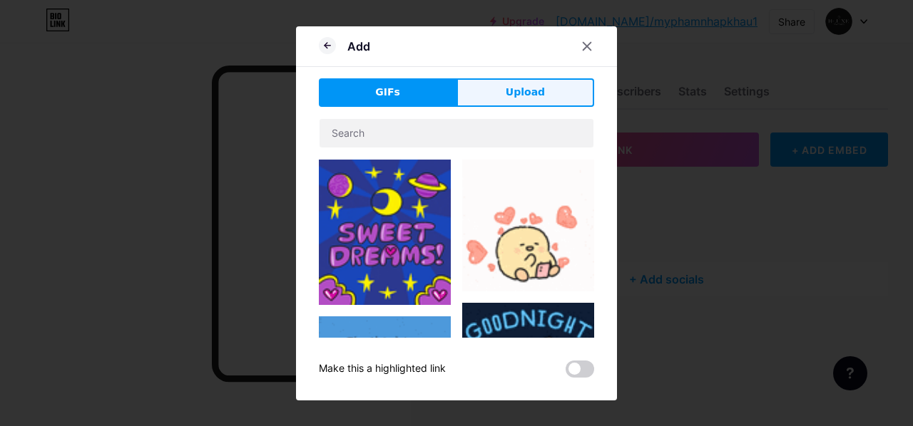
click at [506, 96] on button "Upload" at bounding box center [525, 92] width 138 height 29
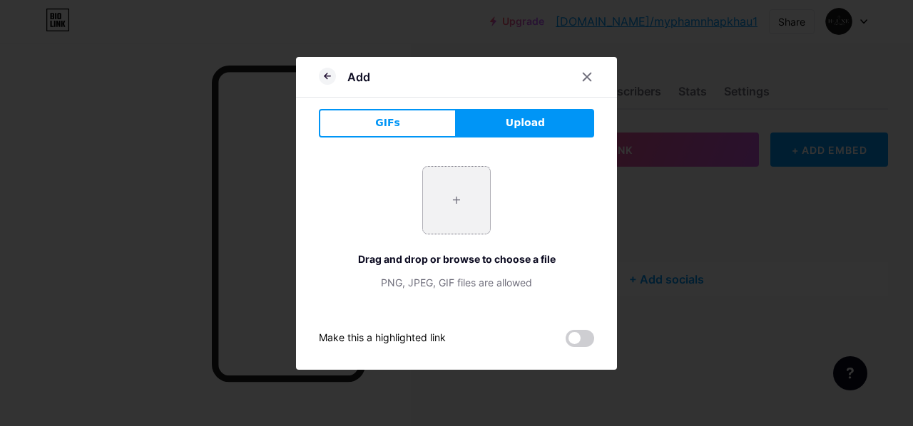
click at [447, 199] on input "file" at bounding box center [456, 200] width 67 height 67
type input "C:\fakepath\z7000805809408_f9ce18f44674e6e960dbfb32cfd877d4.jpg"
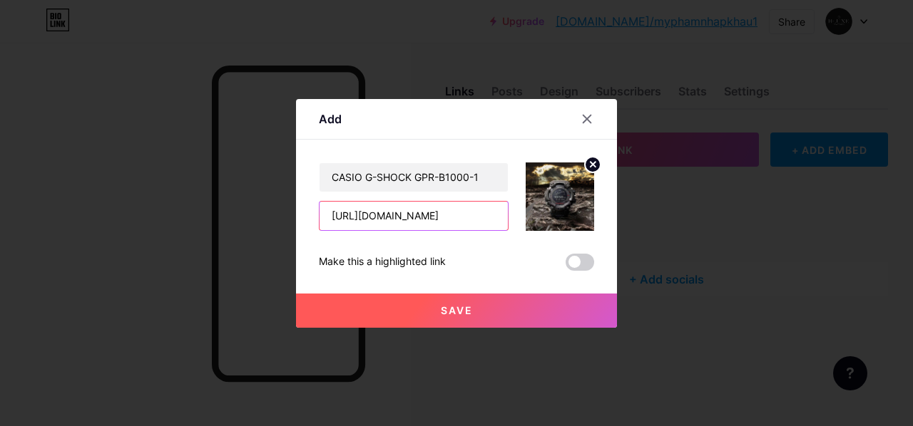
click at [454, 220] on input "[URL][DOMAIN_NAME]" at bounding box center [413, 216] width 188 height 29
click at [482, 249] on div "CASIO G-SHOCK GPR-B1000-1 [URL][DOMAIN_NAME] Make this a highlighted link Save" at bounding box center [456, 217] width 275 height 108
click at [474, 307] on button "Save" at bounding box center [456, 311] width 321 height 34
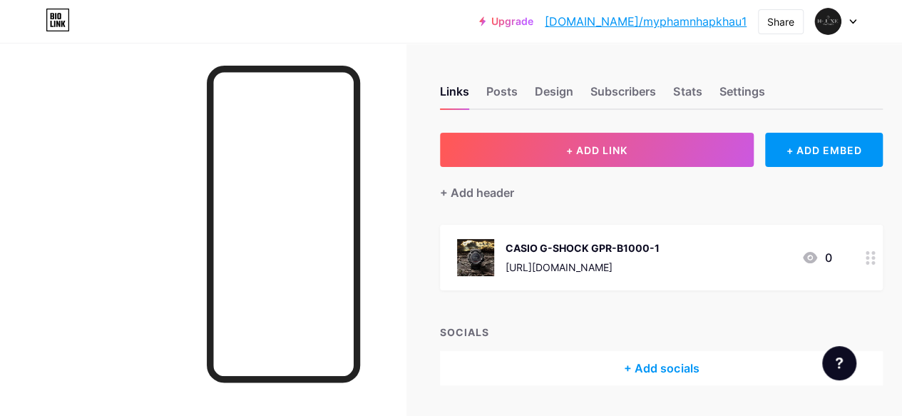
click at [533, 23] on link "Upgrade" at bounding box center [506, 21] width 54 height 11
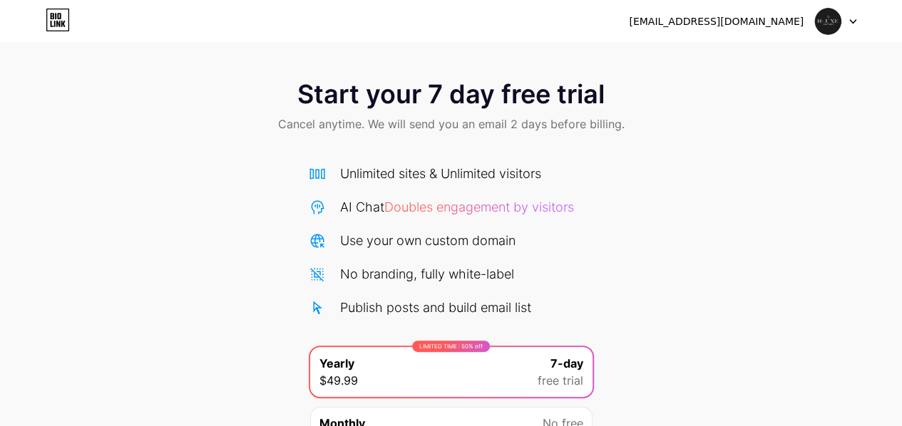
click at [752, 24] on div "[EMAIL_ADDRESS][DOMAIN_NAME]" at bounding box center [716, 21] width 175 height 15
click at [855, 20] on icon at bounding box center [853, 22] width 6 height 4
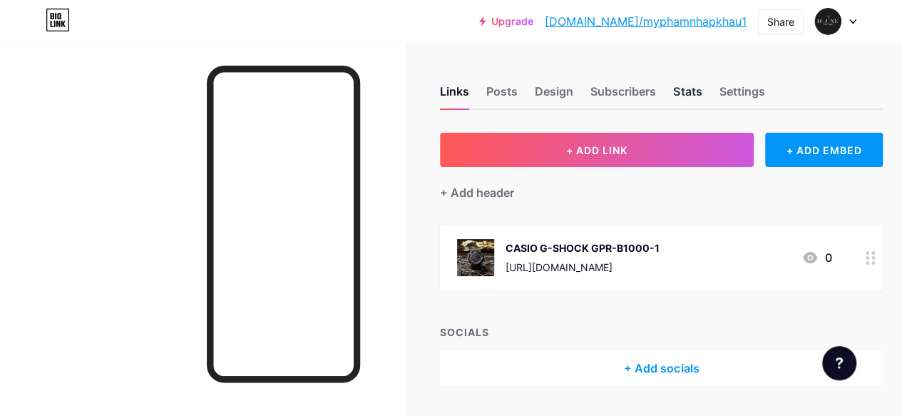
click at [702, 93] on div "Stats" at bounding box center [687, 96] width 29 height 26
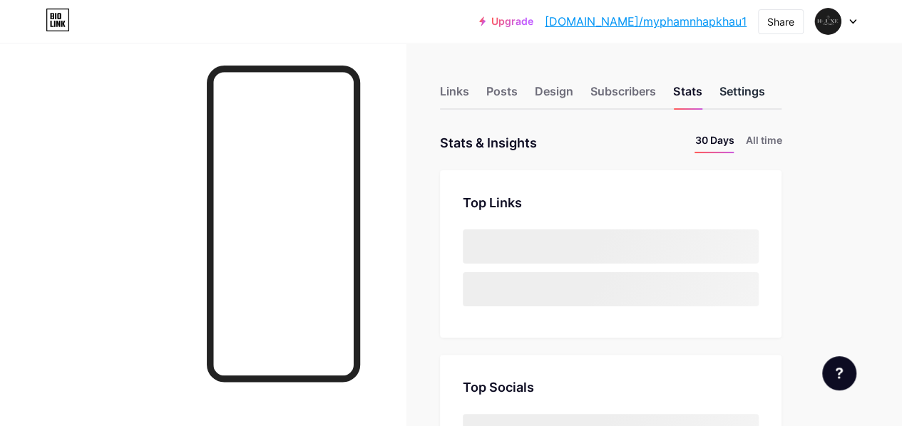
click at [757, 94] on div "Settings" at bounding box center [742, 96] width 46 height 26
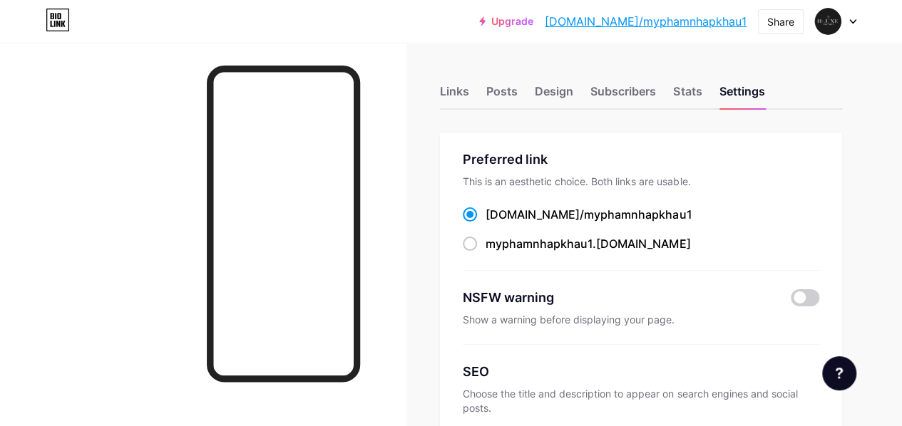
scroll to position [71, 0]
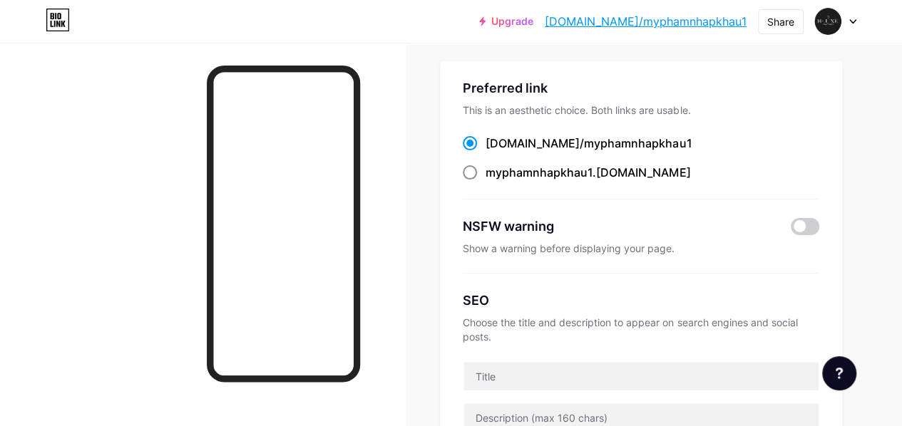
click at [539, 176] on span "myphamnhapkhau1" at bounding box center [539, 172] width 107 height 14
click at [495, 181] on input "myphamnhapkhau1 .[DOMAIN_NAME]" at bounding box center [490, 185] width 9 height 9
radio input "true"
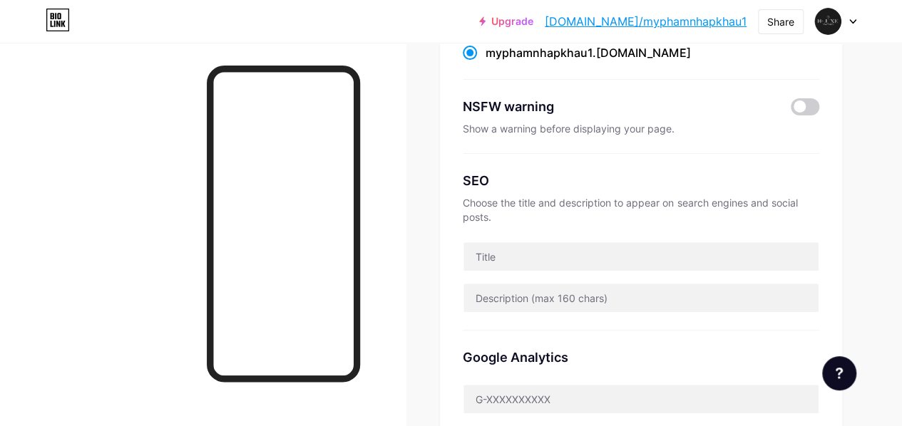
scroll to position [214, 0]
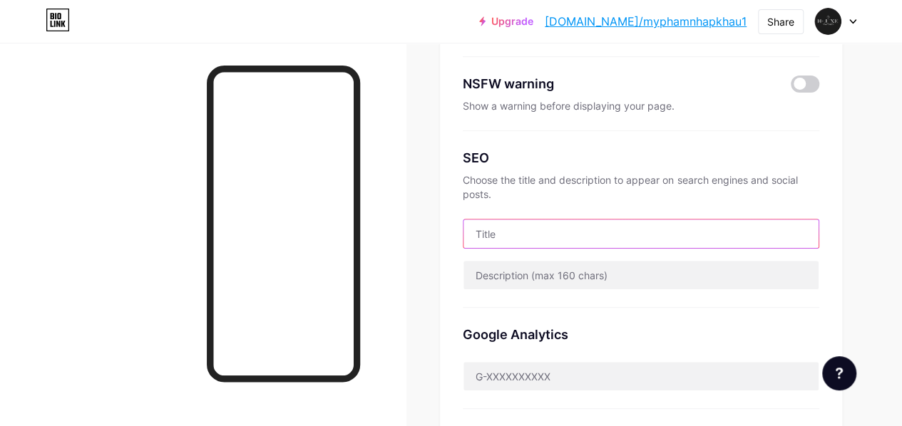
click at [546, 233] on input "text" at bounding box center [641, 234] width 355 height 29
click at [556, 236] on input "text" at bounding box center [641, 234] width 355 height 29
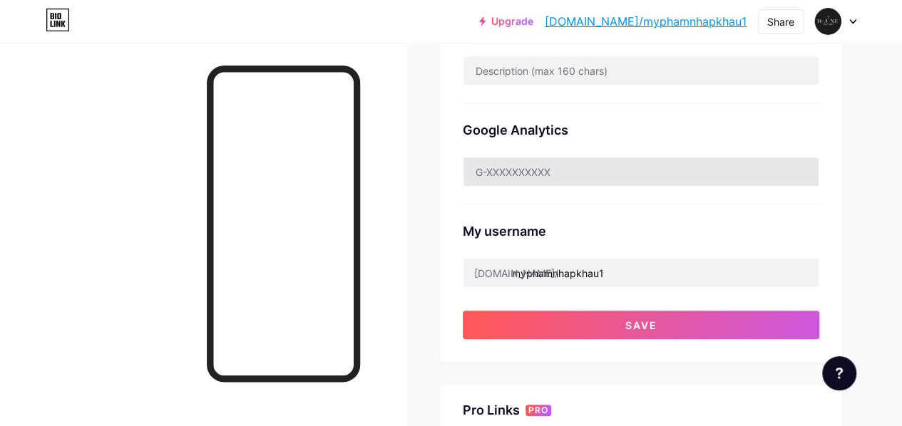
scroll to position [499, 0]
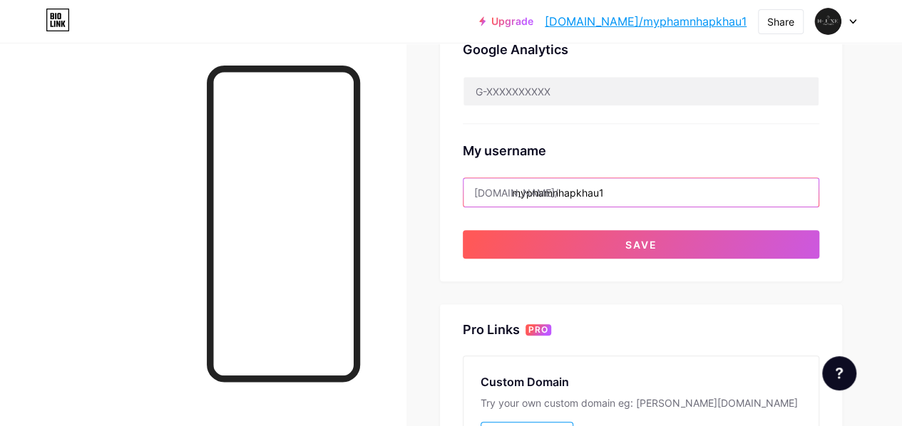
click at [619, 191] on input "myphamnhapkhau1" at bounding box center [641, 192] width 355 height 29
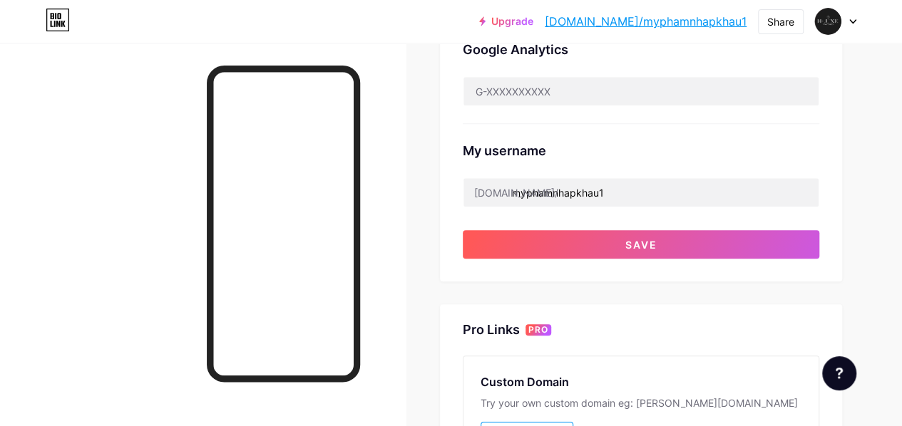
click at [651, 160] on div "My username [DOMAIN_NAME]/ myphamnhapkhau1" at bounding box center [641, 165] width 357 height 83
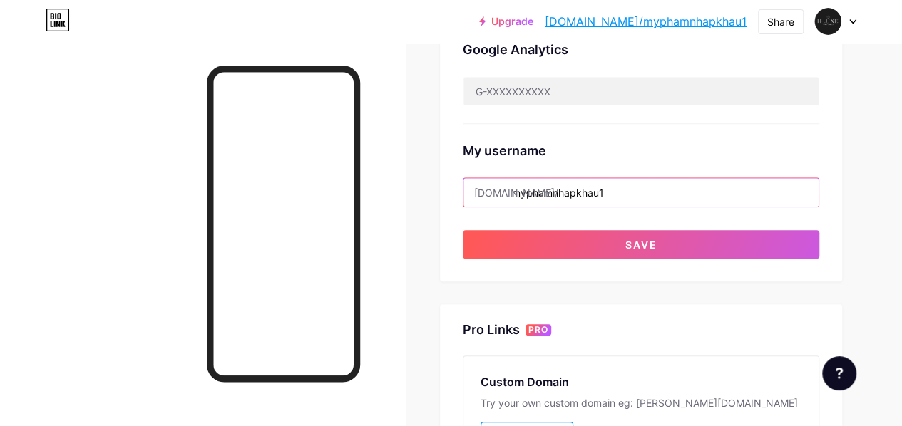
click at [608, 198] on input "myphamnhapkhau1" at bounding box center [641, 192] width 355 height 29
click at [620, 188] on input "myphamnhapkhau1" at bounding box center [641, 192] width 355 height 29
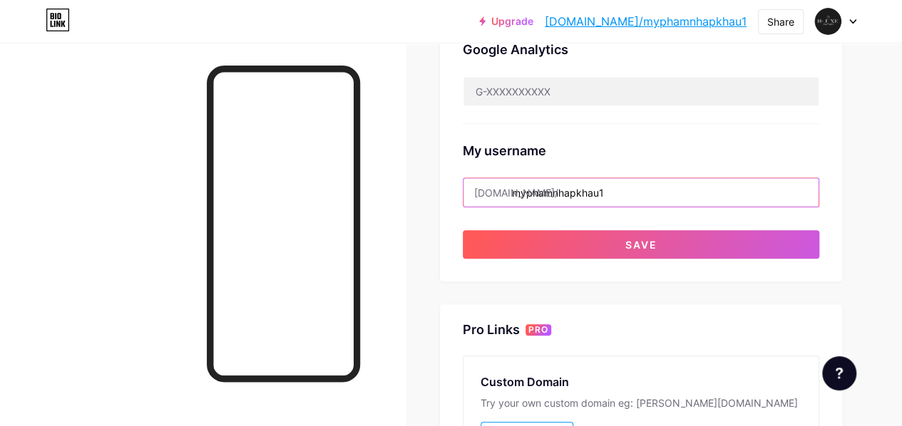
click at [620, 188] on input "myphamnhapkhau1" at bounding box center [641, 192] width 355 height 29
paste input "hluxe watches"
click at [630, 190] on input "hluxe watches" at bounding box center [641, 192] width 355 height 29
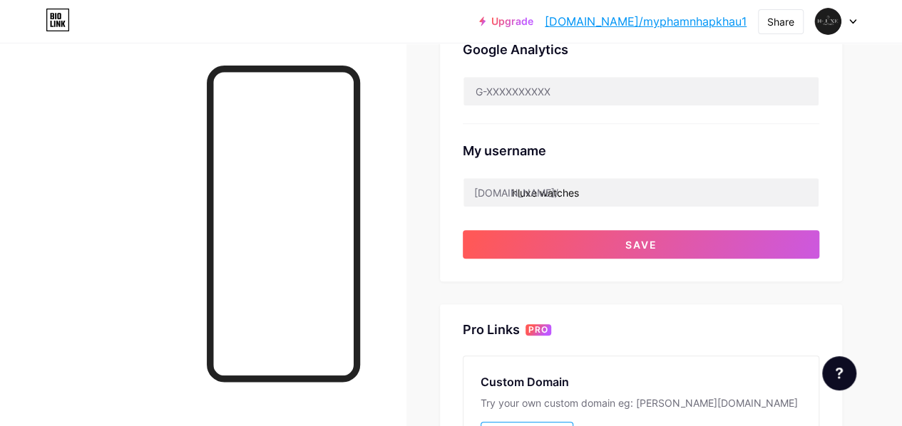
click at [631, 165] on div "My username [DOMAIN_NAME]/ hluxe watches" at bounding box center [641, 165] width 357 height 83
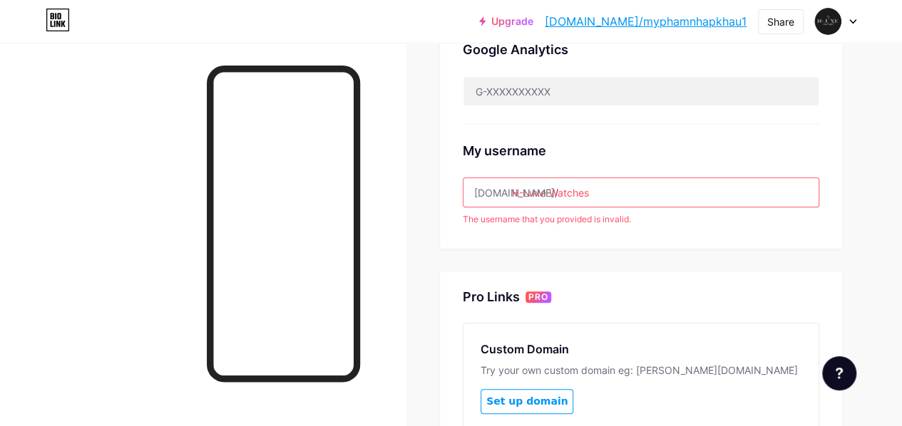
click at [627, 193] on input "H-Luxe Watches" at bounding box center [641, 192] width 355 height 29
click at [528, 183] on input "H-Luxe Watches" at bounding box center [641, 192] width 355 height 29
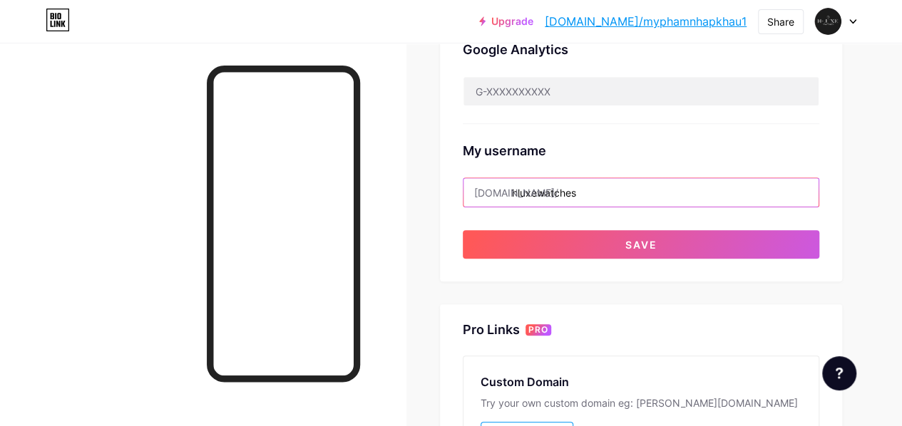
click at [616, 185] on input "hluxewatches" at bounding box center [641, 192] width 355 height 29
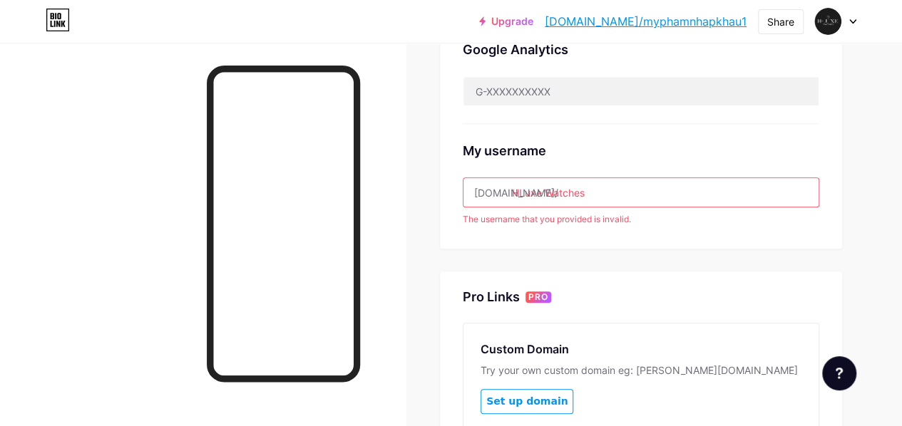
click at [639, 148] on div "My username" at bounding box center [641, 150] width 357 height 19
click at [613, 189] on input "HLuxe Watches" at bounding box center [641, 192] width 355 height 29
click at [593, 219] on div "The username that you provided is invalid." at bounding box center [641, 219] width 357 height 13
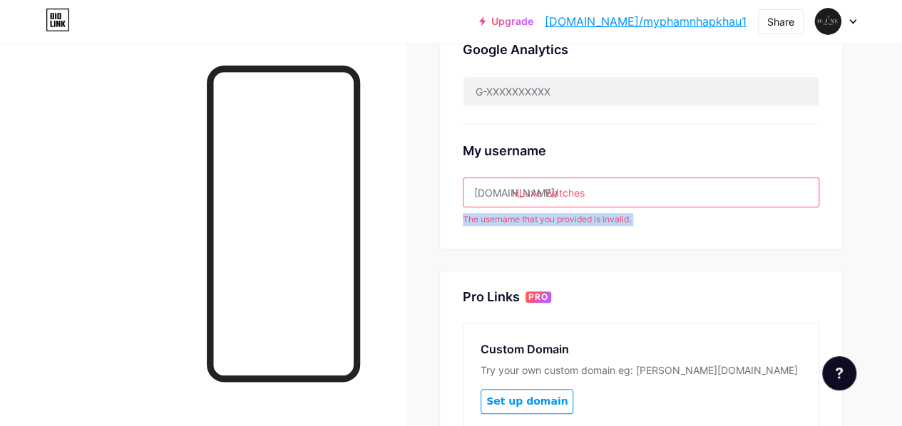
click at [593, 219] on div "The username that you provided is invalid." at bounding box center [641, 219] width 357 height 13
copy div "The username that you provided is invalid."
click at [613, 188] on input "HLuxe Watches" at bounding box center [641, 192] width 355 height 29
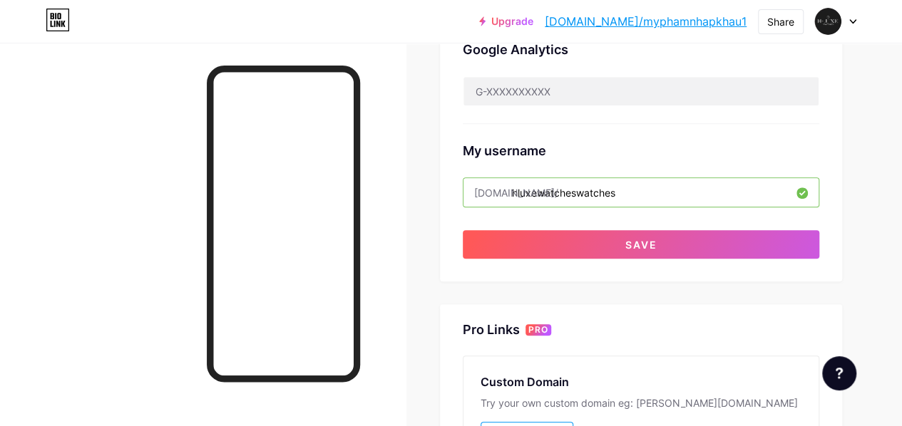
click at [674, 151] on div "My username" at bounding box center [641, 150] width 357 height 19
click at [663, 195] on input "hluxewatcheswatches" at bounding box center [641, 192] width 355 height 29
click at [658, 188] on input "hluxewatcheswatches" at bounding box center [641, 192] width 355 height 29
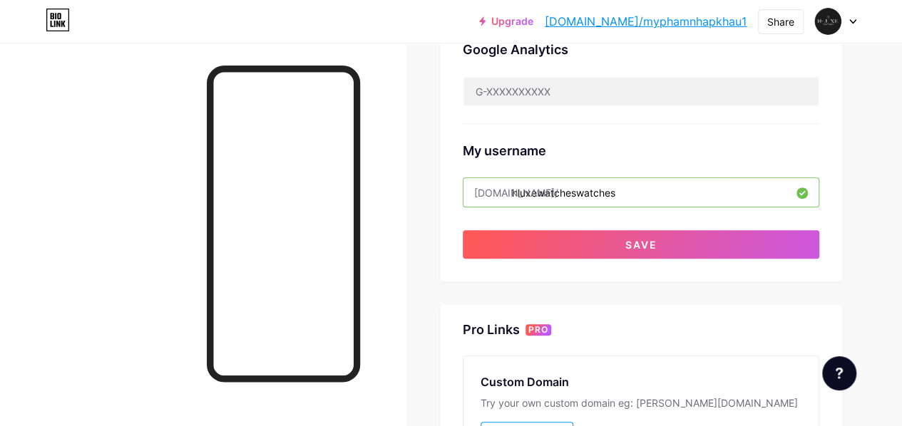
paste input "theusername that you provided is invalid."
click at [679, 196] on input "theusername that you provided is invalid." at bounding box center [641, 192] width 355 height 29
click at [679, 196] on input "The username that you provided is invalid." at bounding box center [641, 192] width 355 height 29
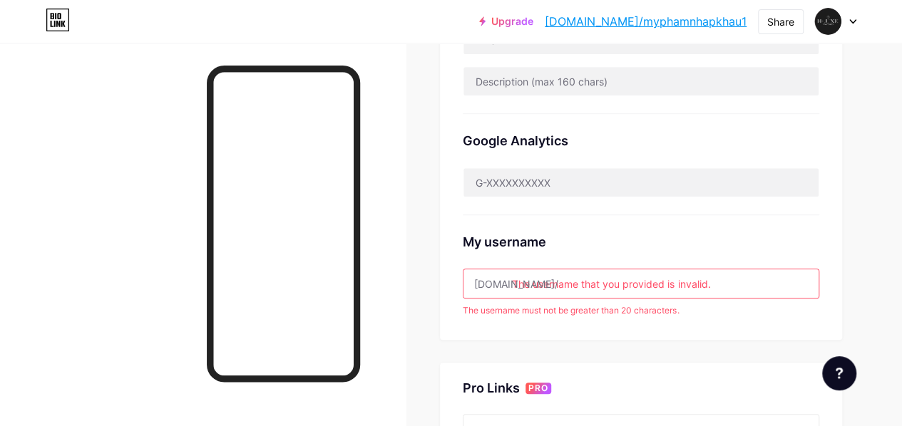
scroll to position [357, 0]
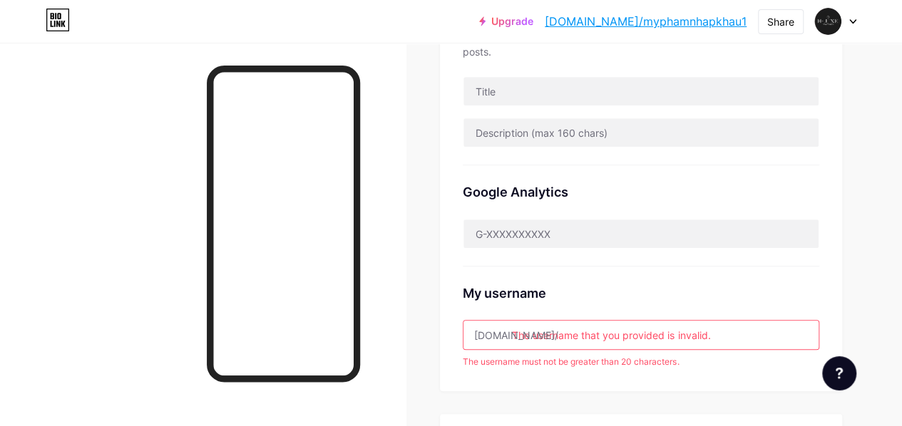
click at [586, 327] on input "The username that you provided is invalid." at bounding box center [641, 335] width 355 height 29
paste input "hluxe watches"
click at [545, 332] on input "H-Luxe Watches" at bounding box center [641, 335] width 355 height 29
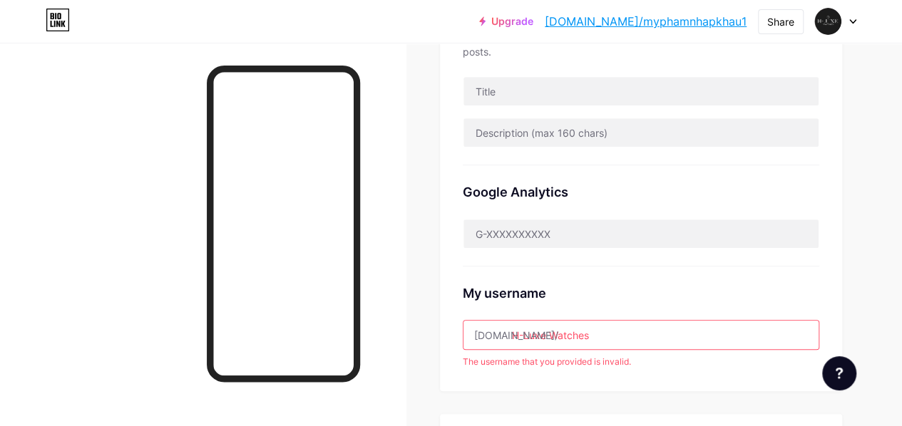
click at [596, 332] on input "H-Luxe Watches" at bounding box center [641, 335] width 355 height 29
click at [529, 328] on input "H-Luxe Watches" at bounding box center [641, 335] width 355 height 29
click at [626, 344] on input "HLuxe Watches" at bounding box center [641, 335] width 355 height 29
click at [625, 352] on div "My username [DOMAIN_NAME]/ HLuxe Watches The username that you provided is inva…" at bounding box center [641, 318] width 357 height 102
click at [548, 334] on input "HLuxe Watches" at bounding box center [641, 335] width 355 height 29
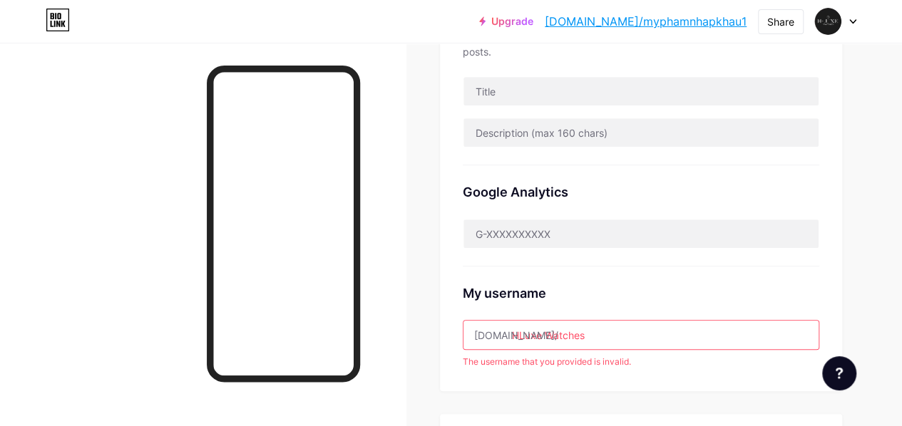
click at [550, 330] on input "HLuxe Watches" at bounding box center [641, 335] width 355 height 29
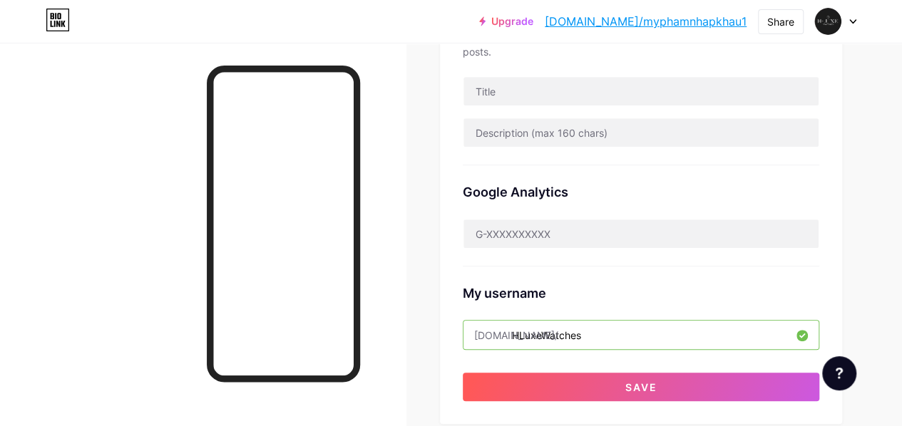
click at [608, 357] on div "Preferred link This is an aesthetic choice. Both links are usable. [DOMAIN_NAME…" at bounding box center [641, 97] width 357 height 608
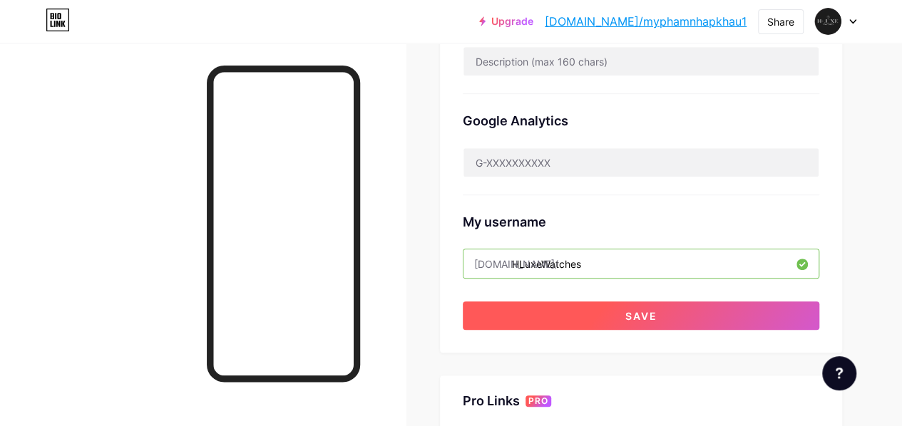
click at [668, 308] on button "Save" at bounding box center [641, 316] width 357 height 29
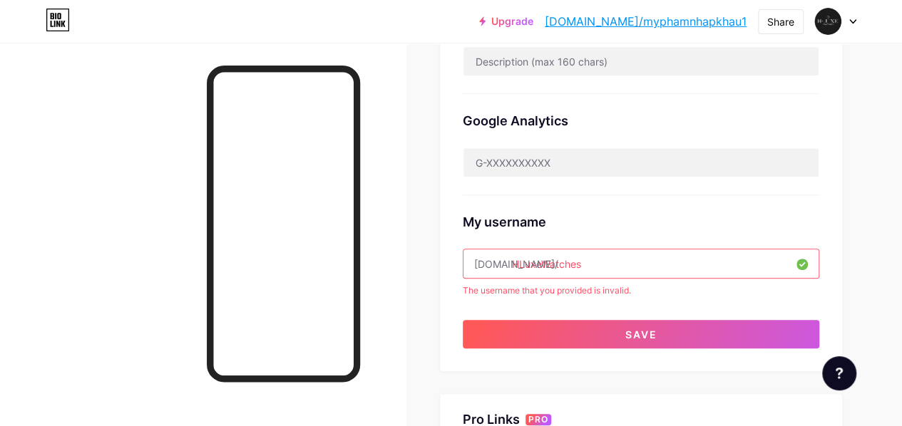
click at [623, 263] on input "HLuxeWatches" at bounding box center [641, 264] width 355 height 29
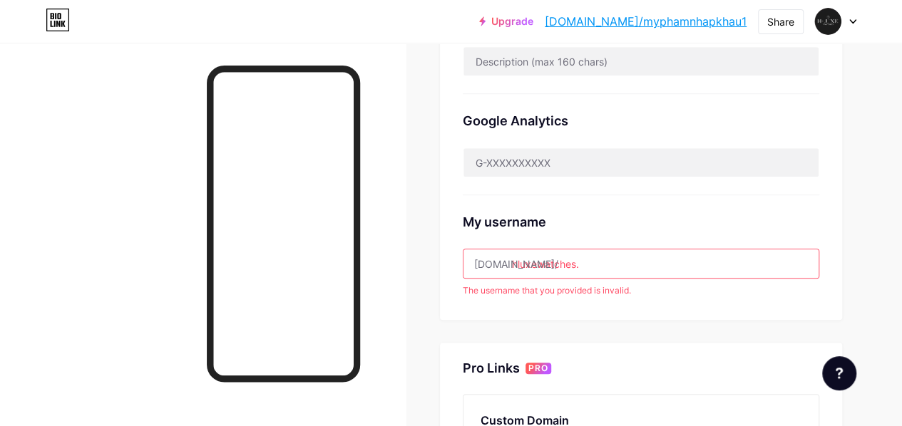
click at [645, 272] on input "hluxewatches." at bounding box center [641, 264] width 355 height 29
click at [646, 279] on div "My username [DOMAIN_NAME]/ hluxewatches. The username that you provided is inva…" at bounding box center [641, 246] width 357 height 102
click at [643, 267] on input "hluxewatches." at bounding box center [641, 264] width 355 height 29
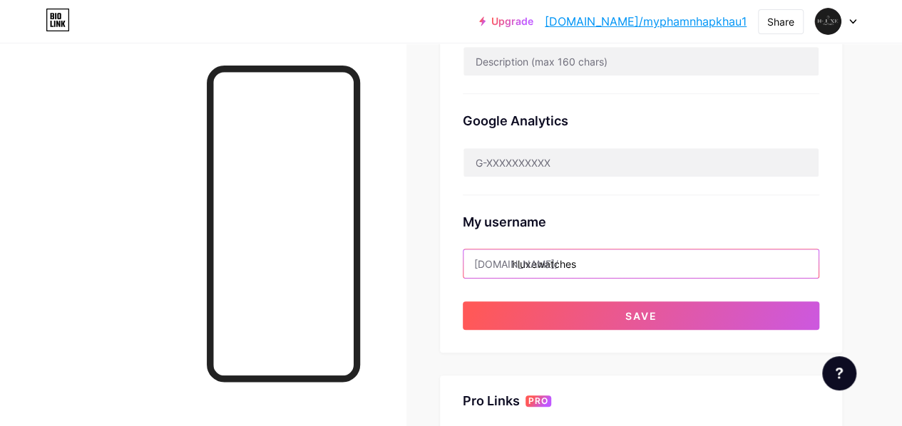
type input "hluxewatches"
click at [643, 267] on input "hluxewatches" at bounding box center [641, 264] width 355 height 29
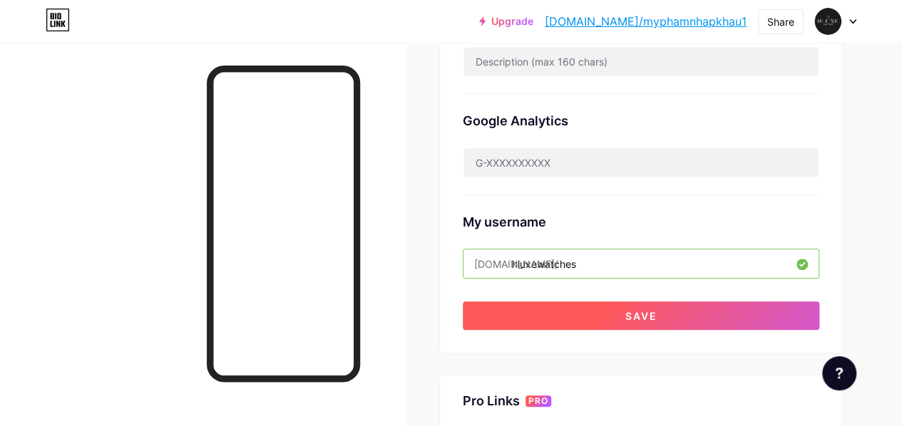
click at [642, 322] on button "Save" at bounding box center [641, 316] width 357 height 29
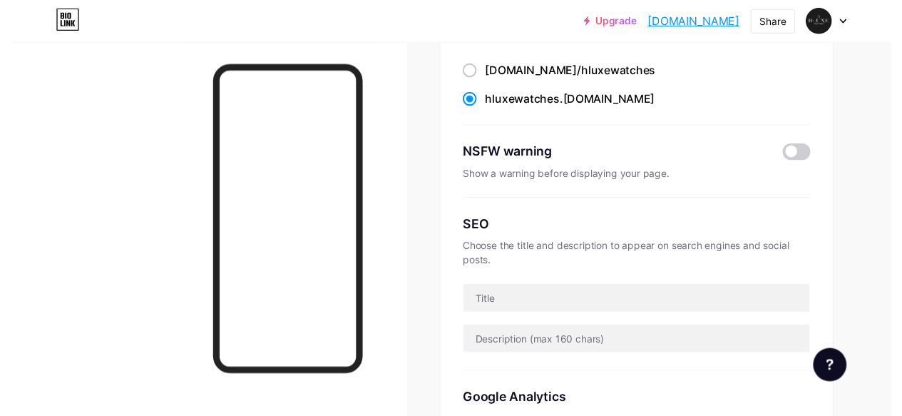
scroll to position [0, 0]
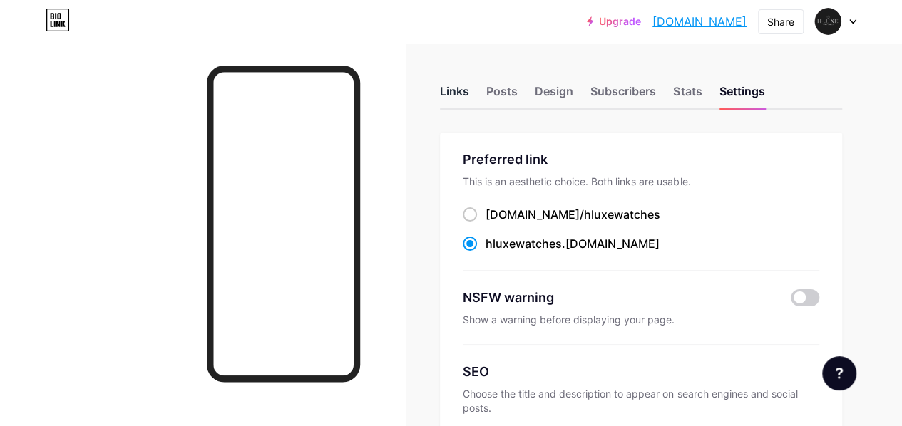
click at [467, 91] on div "Links" at bounding box center [454, 96] width 29 height 26
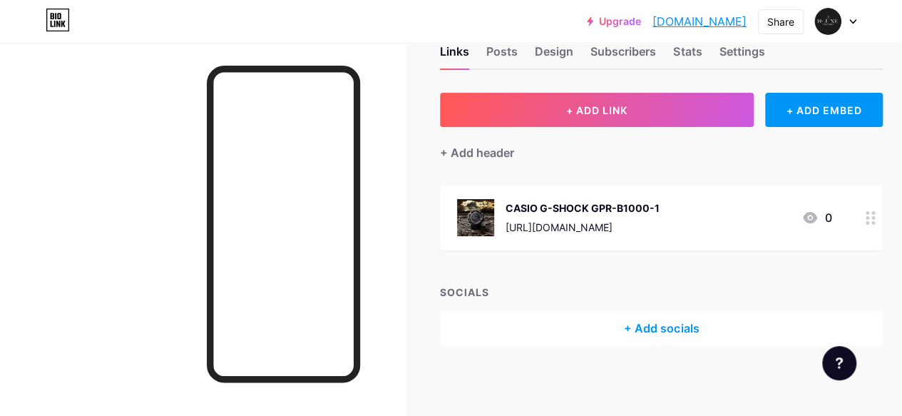
scroll to position [40, 0]
click at [662, 319] on div "+ Add socials" at bounding box center [661, 328] width 443 height 34
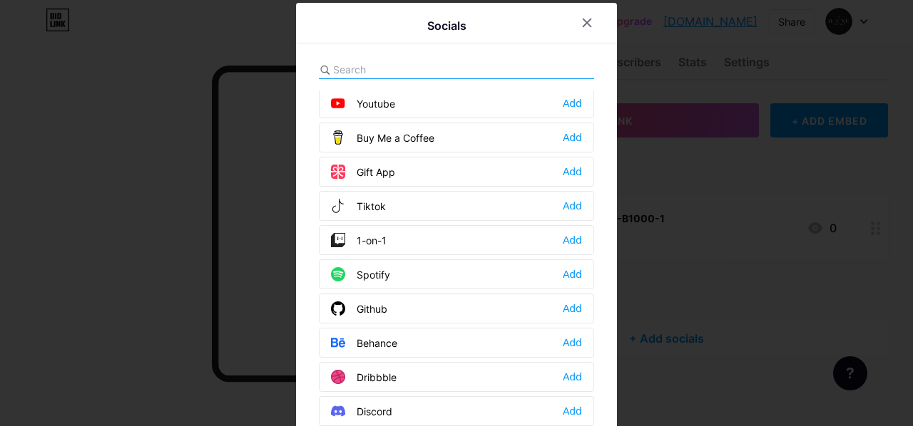
scroll to position [143, 0]
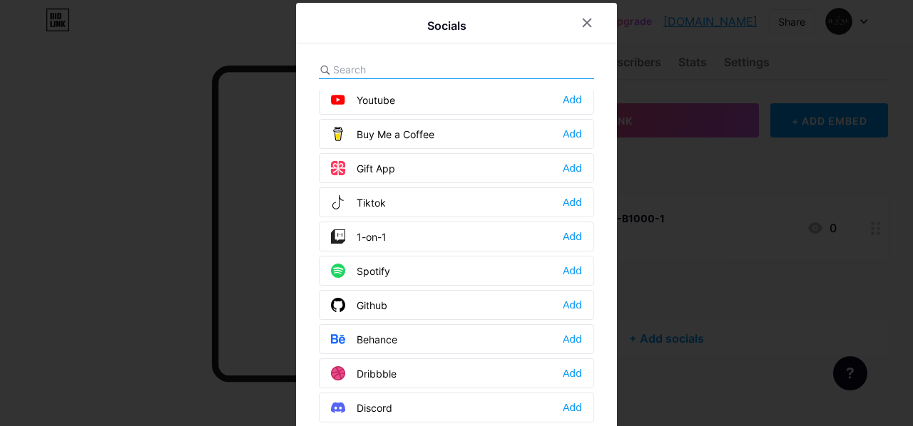
click at [683, 239] on div at bounding box center [456, 213] width 913 height 426
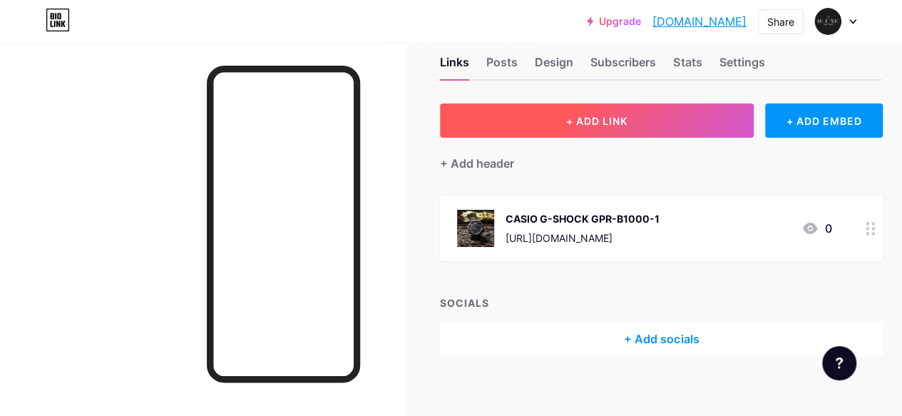
click at [584, 125] on span "+ ADD LINK" at bounding box center [596, 121] width 61 height 12
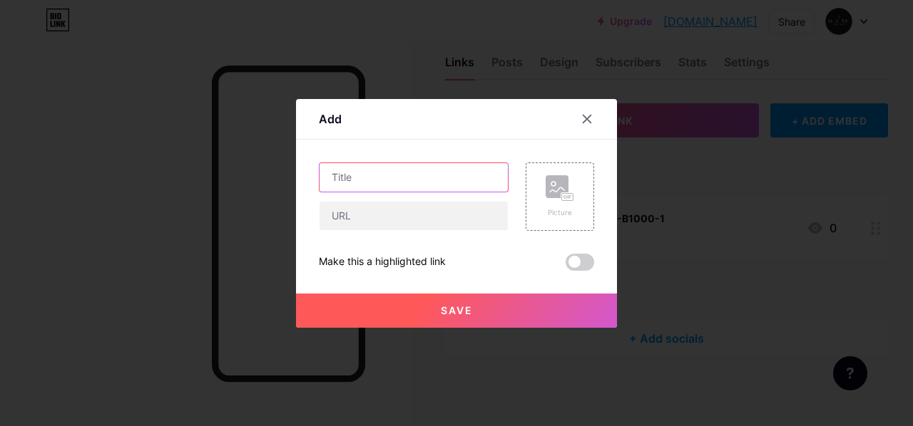
click at [431, 184] on input "text" at bounding box center [413, 177] width 188 height 29
drag, startPoint x: 426, startPoint y: 200, endPoint x: 422, endPoint y: 213, distance: 13.5
click at [426, 201] on div at bounding box center [414, 216] width 190 height 30
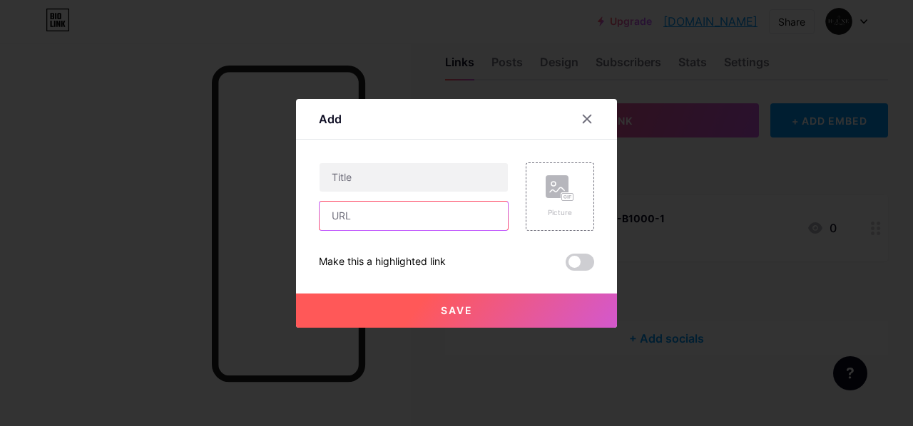
click at [421, 220] on input "text" at bounding box center [413, 216] width 188 height 29
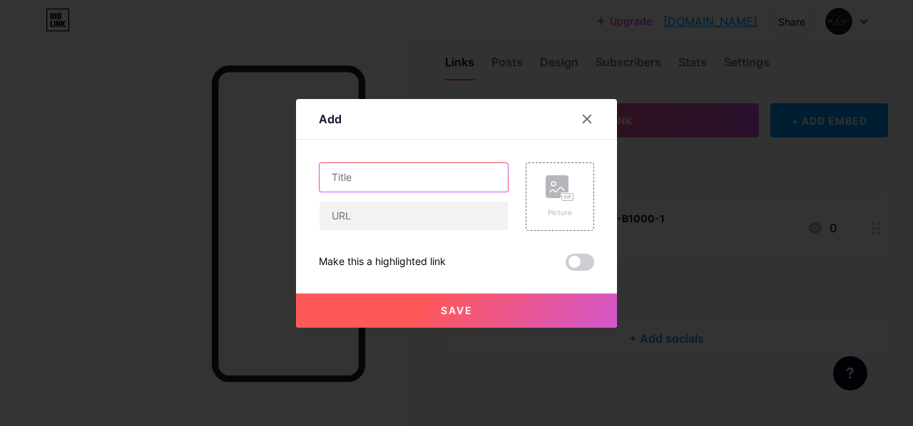
click at [362, 173] on input "text" at bounding box center [413, 177] width 188 height 29
paste input "Seiko Prospex Sea Watch SPB38"
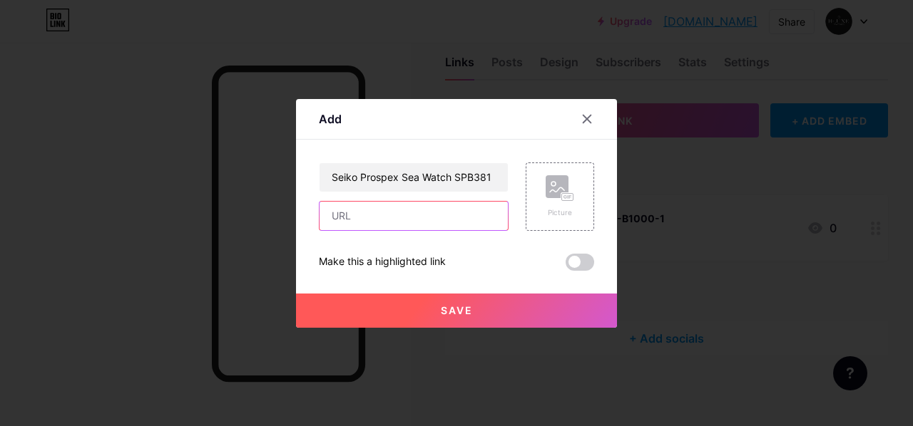
click at [436, 213] on input "text" at bounding box center [413, 216] width 188 height 29
click at [435, 217] on input "text" at bounding box center [413, 216] width 188 height 29
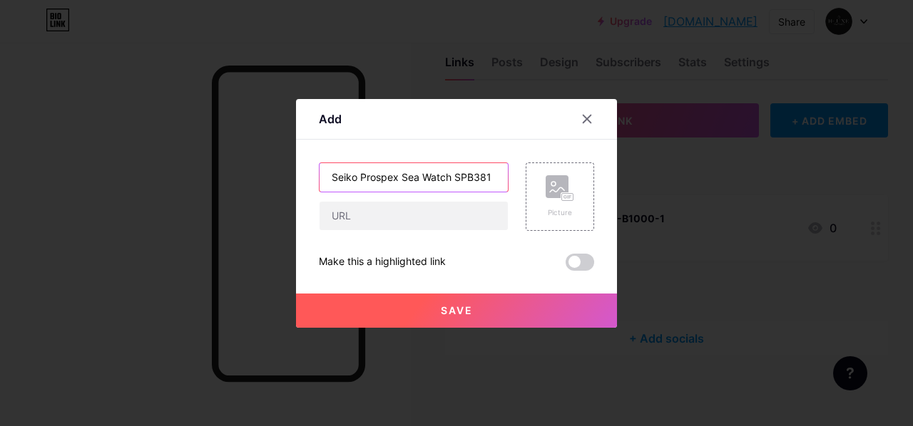
click at [434, 174] on input "Seiko Prospex Sea Watch SPB381" at bounding box center [413, 177] width 188 height 29
paste input "EIKO PROSPEX"
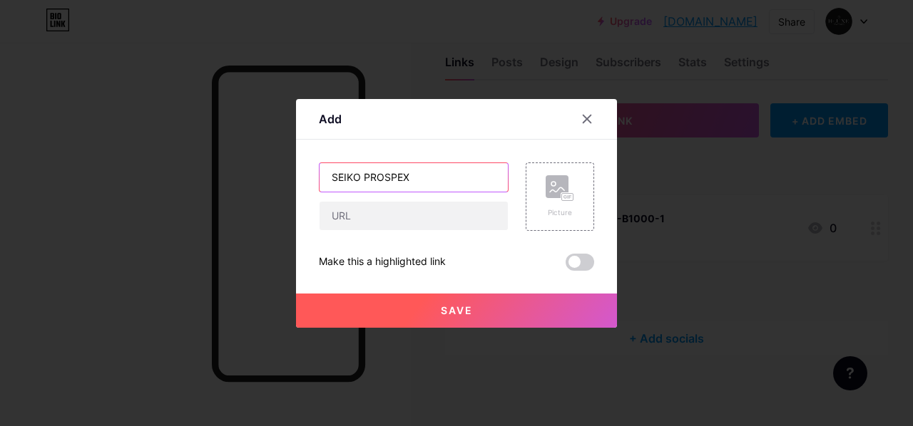
click at [441, 177] on input "SEIKO PROSPEX" at bounding box center [413, 177] width 188 height 29
click at [431, 170] on input "SEIKO PROSPEX" at bounding box center [413, 177] width 188 height 29
paste input "SPB381"
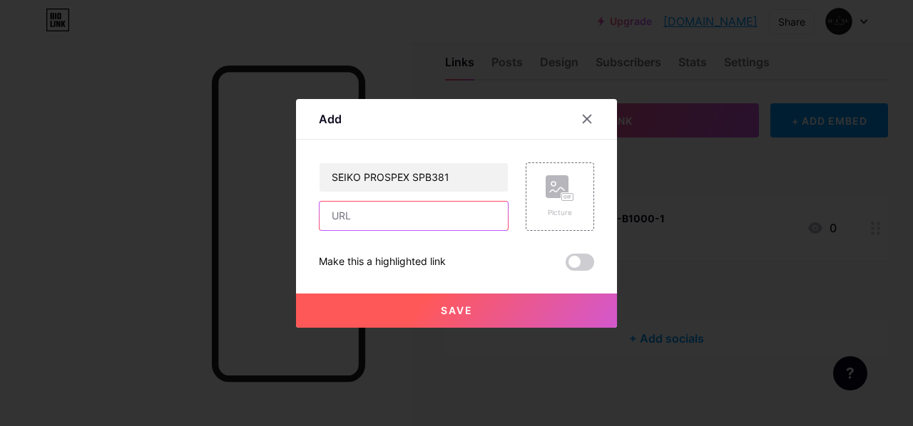
click at [454, 213] on input "text" at bounding box center [413, 216] width 188 height 29
click at [418, 201] on div at bounding box center [414, 216] width 190 height 30
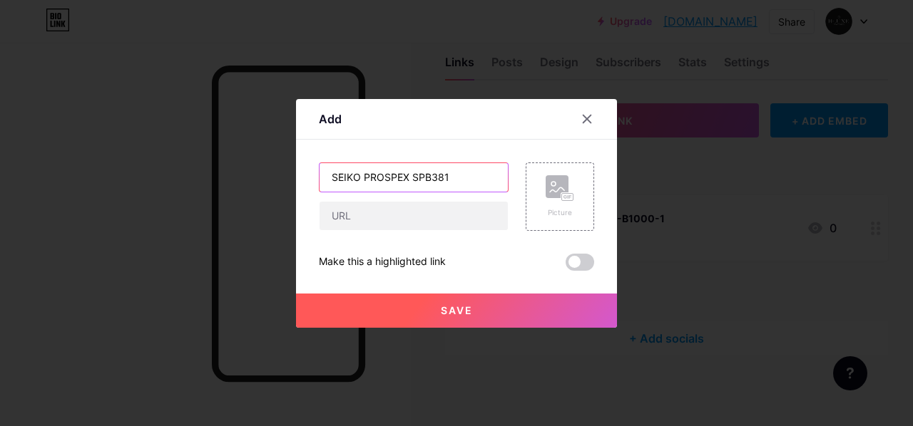
click at [454, 179] on input "SEIKO PROSPEX SPB381" at bounding box center [413, 177] width 188 height 29
click at [409, 173] on input "SEIKO PROSPEX SPB381" at bounding box center [413, 177] width 188 height 29
type input "SEIKO PROSPEX - SPB381"
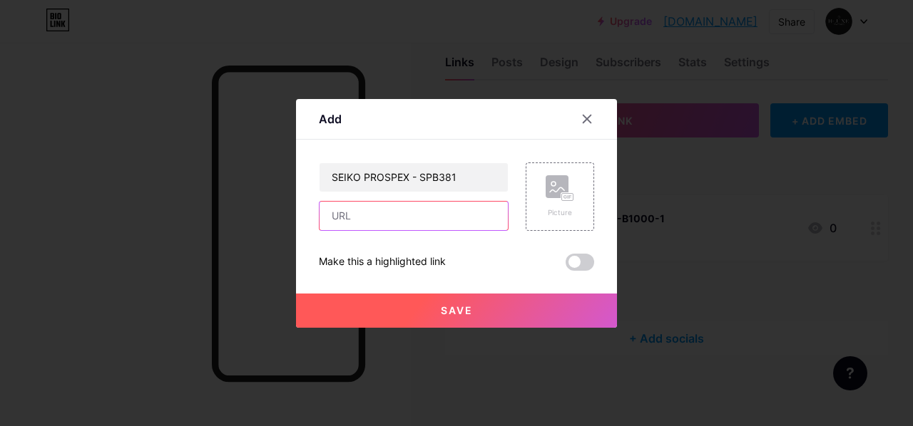
click at [434, 214] on input "text" at bounding box center [413, 216] width 188 height 29
click at [414, 215] on input "text" at bounding box center [413, 216] width 188 height 29
paste input "[URL][DOMAIN_NAME]"
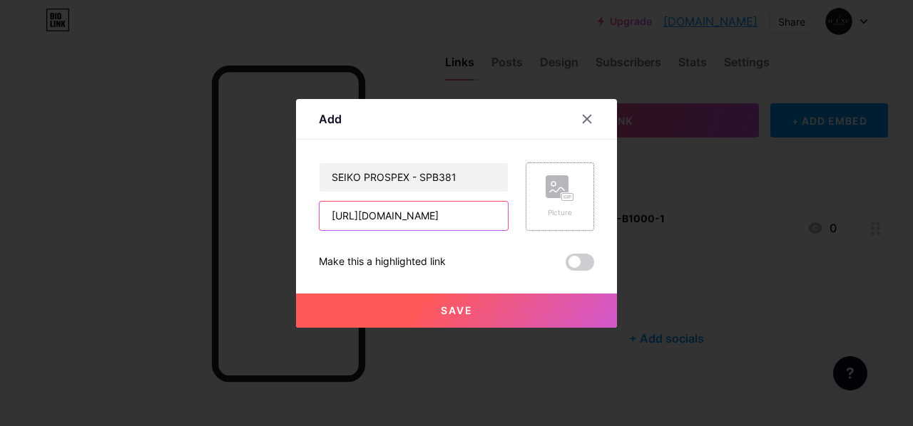
type input "[URL][DOMAIN_NAME]"
click at [551, 193] on rect at bounding box center [557, 186] width 23 height 23
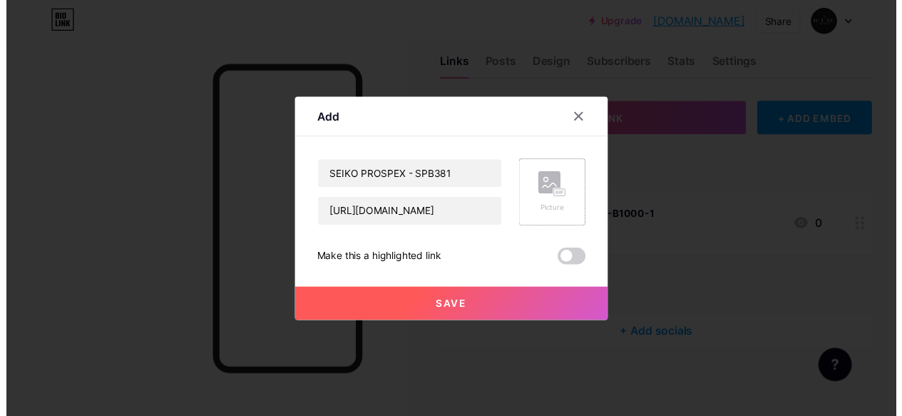
scroll to position [0, 0]
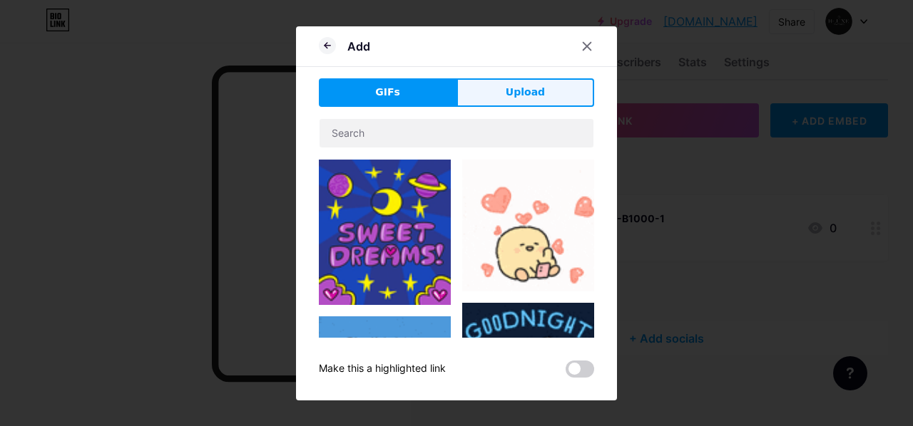
drag, startPoint x: 512, startPoint y: 73, endPoint x: 515, endPoint y: 82, distance: 9.7
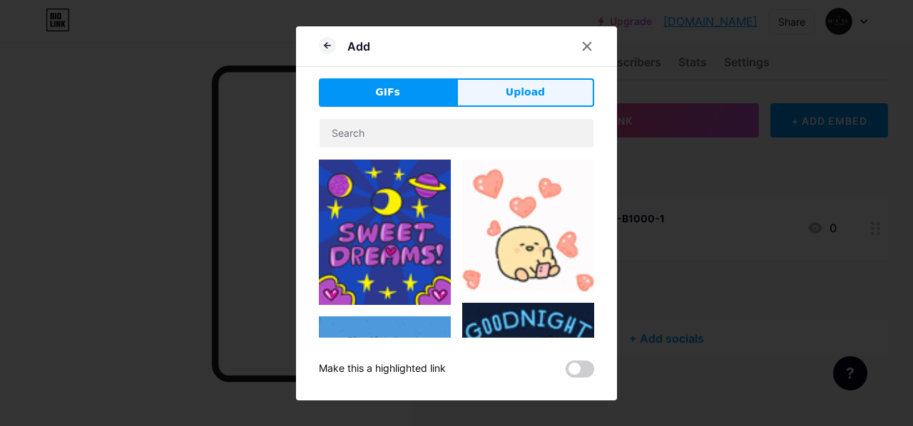
click at [513, 73] on div "Add GIFs Upload Content YouTube Play YouTube video without leaving your page. A…" at bounding box center [456, 213] width 321 height 374
click at [515, 82] on button "Upload" at bounding box center [525, 92] width 138 height 29
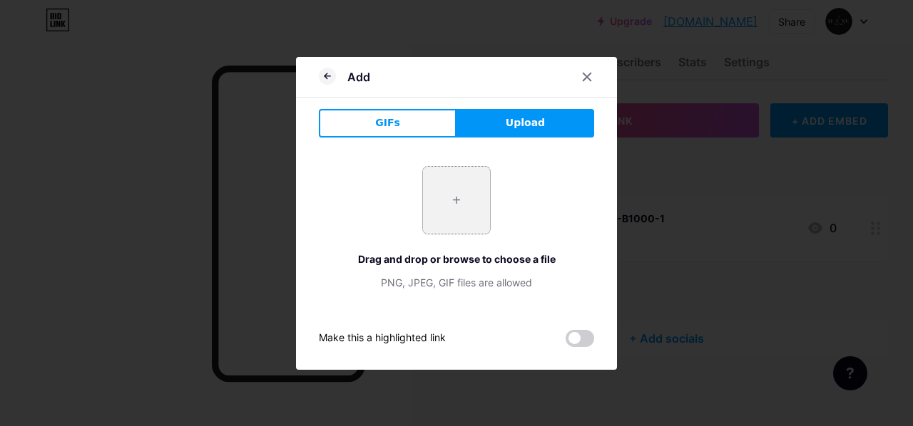
click at [430, 200] on input "file" at bounding box center [456, 200] width 67 height 67
type input "C:\fakepath\SPB381_4.jpg"
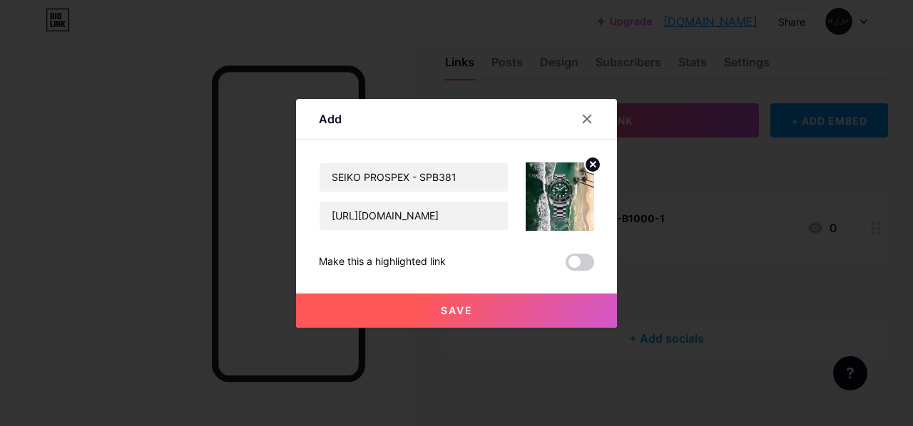
click at [479, 305] on button "Save" at bounding box center [456, 311] width 321 height 34
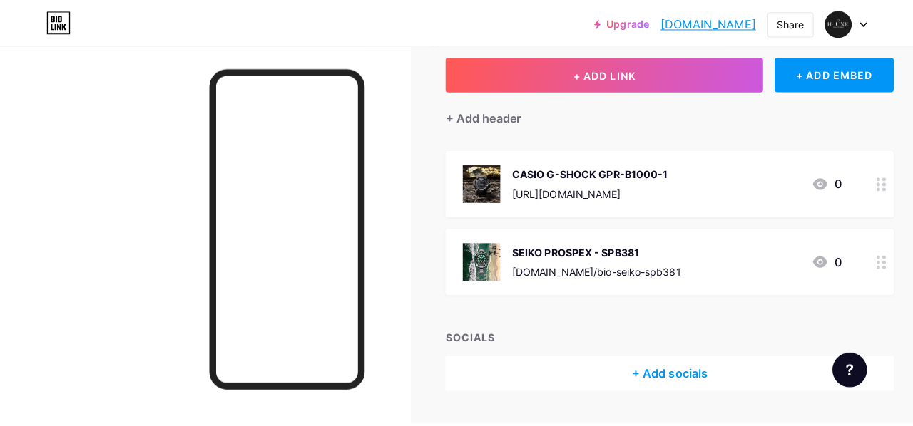
scroll to position [101, 0]
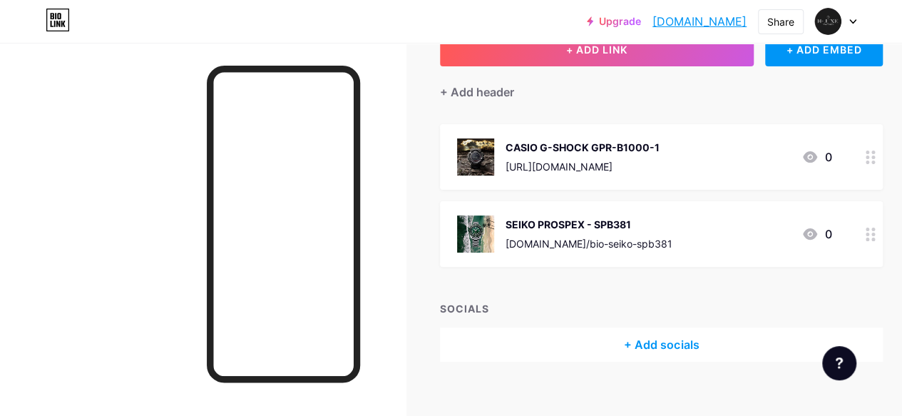
click at [662, 344] on div "+ Add socials" at bounding box center [661, 344] width 443 height 34
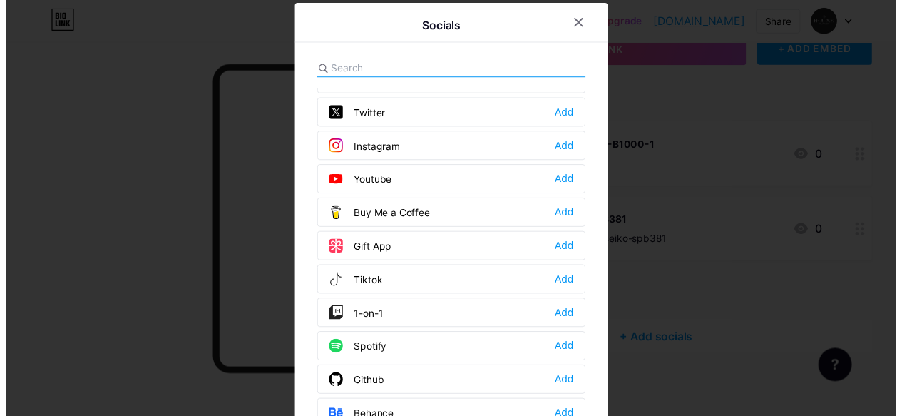
scroll to position [143, 0]
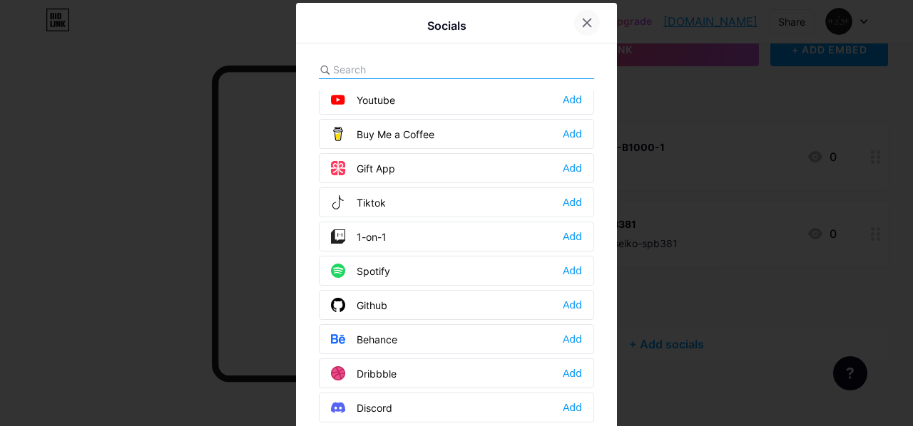
click at [582, 19] on icon at bounding box center [586, 22] width 11 height 11
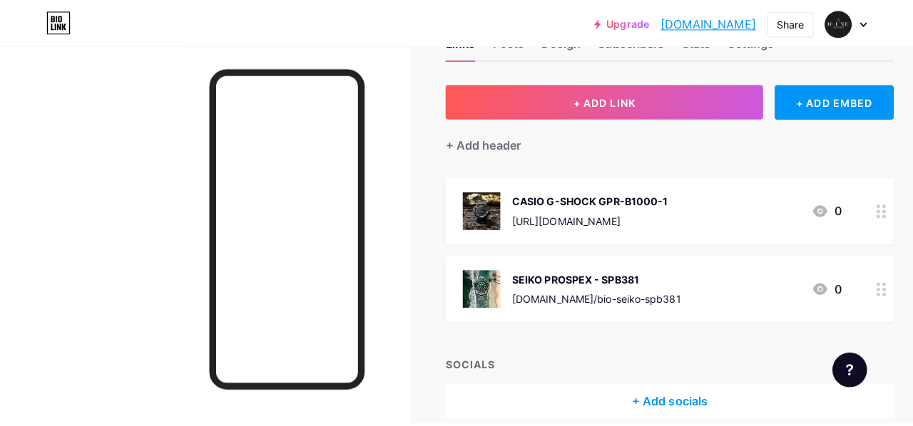
scroll to position [29, 0]
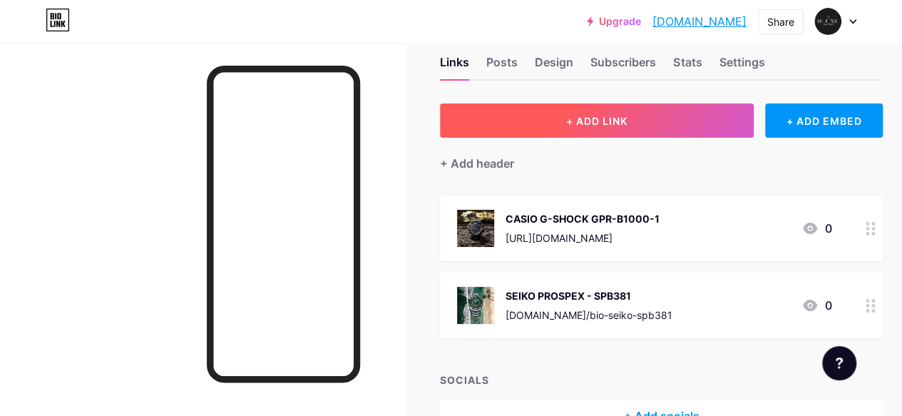
click at [557, 106] on button "+ ADD LINK" at bounding box center [597, 120] width 314 height 34
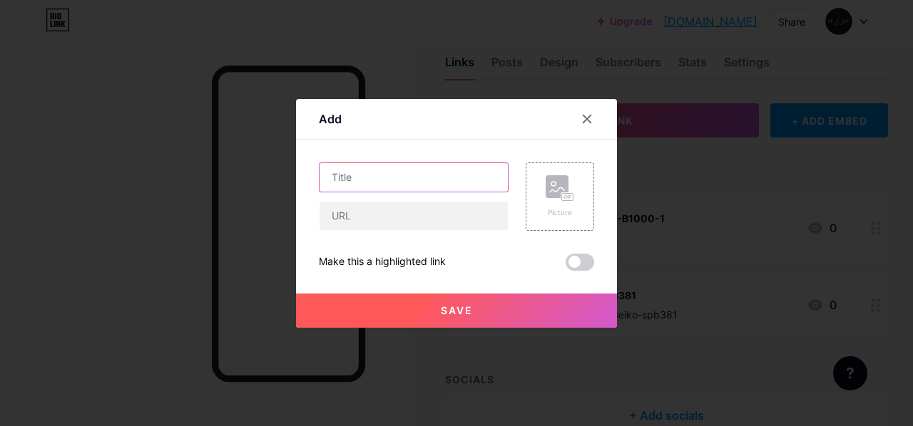
click at [359, 180] on input "text" at bounding box center [413, 177] width 188 height 29
paste input "CASIO G-SHOCK DW-5900"
type input "CASIO G-SHOCK DW-5900"
click at [486, 153] on div "Content YouTube Play YouTube video without leaving your page. ADD Vimeo Play Vi…" at bounding box center [456, 205] width 275 height 131
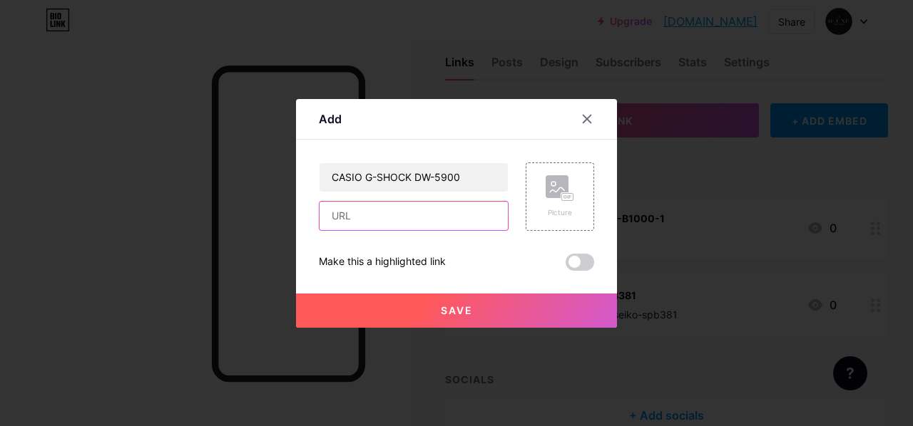
click at [432, 214] on input "text" at bounding box center [413, 216] width 188 height 29
click at [374, 205] on input "text" at bounding box center [413, 216] width 188 height 29
paste input "[URL][DOMAIN_NAME]"
type input "[URL][DOMAIN_NAME]"
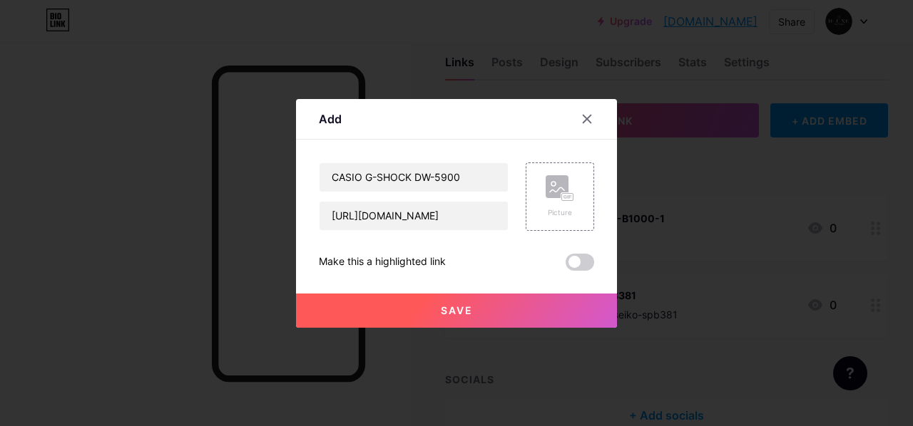
click at [513, 255] on div "Make this a highlighted link" at bounding box center [456, 262] width 275 height 17
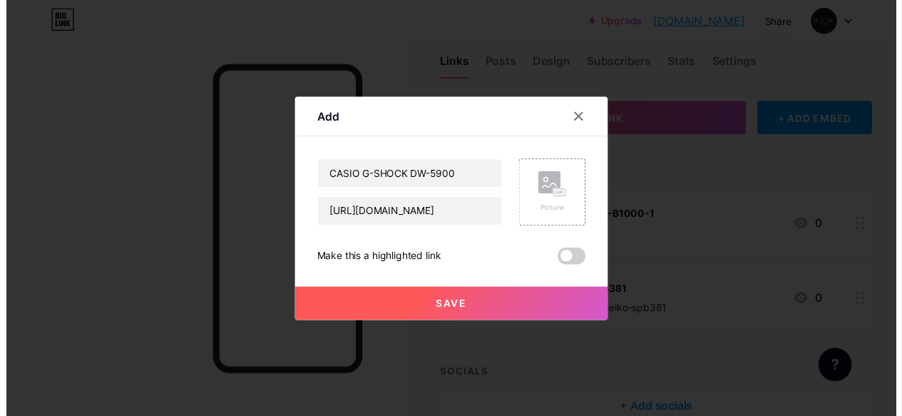
scroll to position [0, 0]
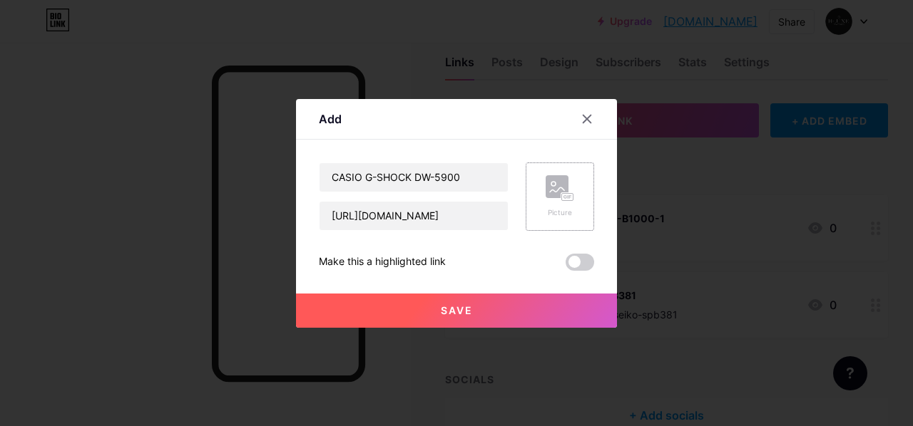
click at [566, 189] on rect at bounding box center [557, 186] width 23 height 23
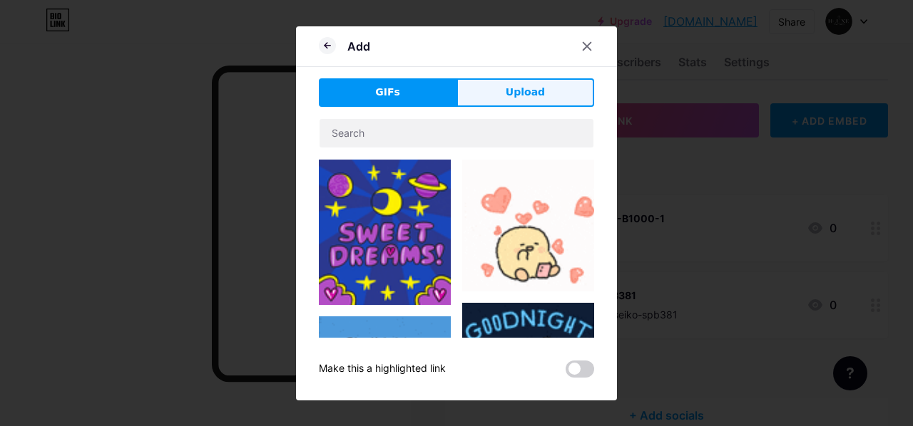
click at [516, 96] on span "Upload" at bounding box center [525, 92] width 39 height 15
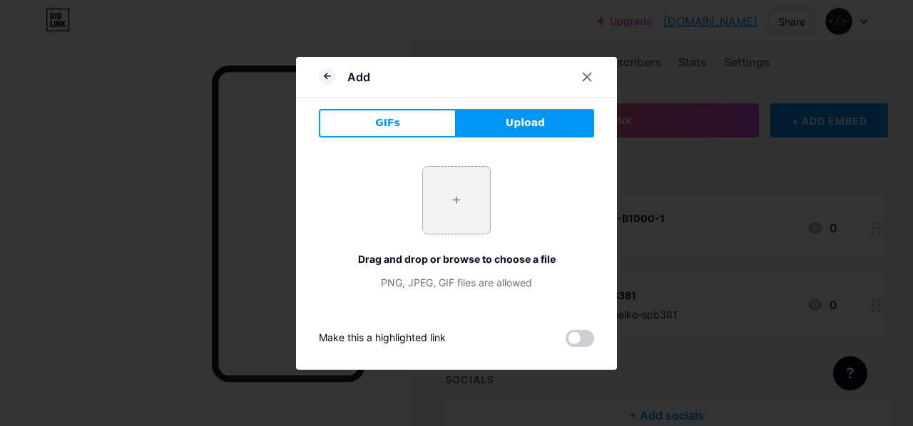
click at [444, 202] on input "file" at bounding box center [456, 200] width 67 height 67
type input "C:\fakepath\tai_xuong-74-20240715030423-ikqaw.png"
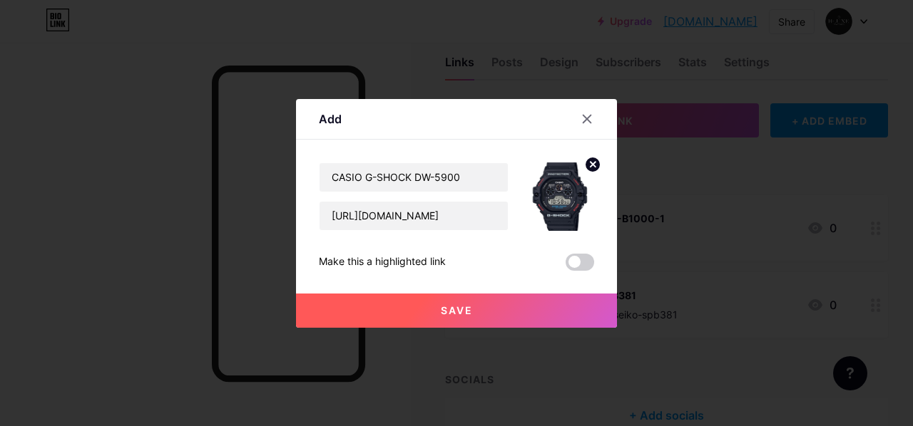
click at [466, 300] on button "Save" at bounding box center [456, 311] width 321 height 34
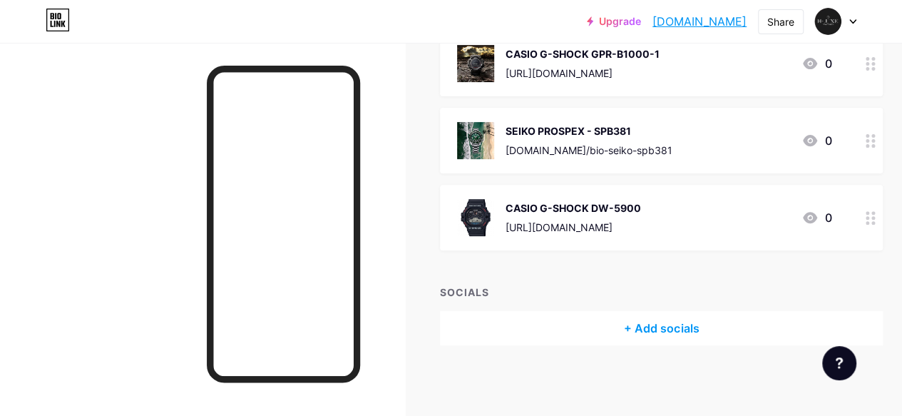
scroll to position [123, 0]
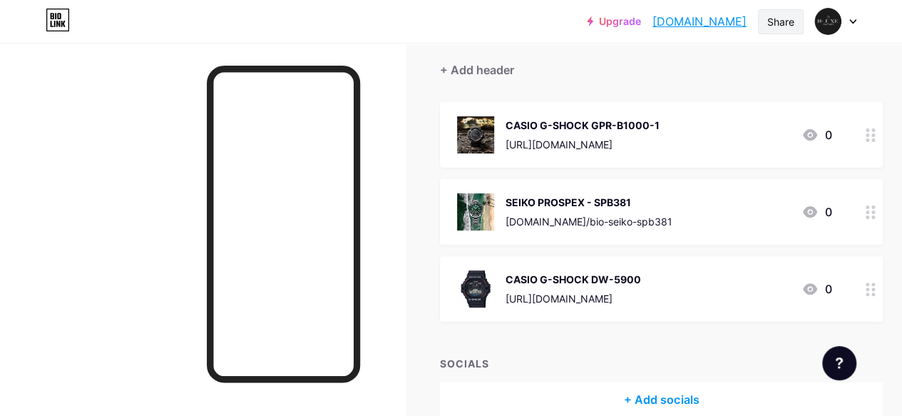
click at [773, 18] on div "Share" at bounding box center [780, 21] width 27 height 15
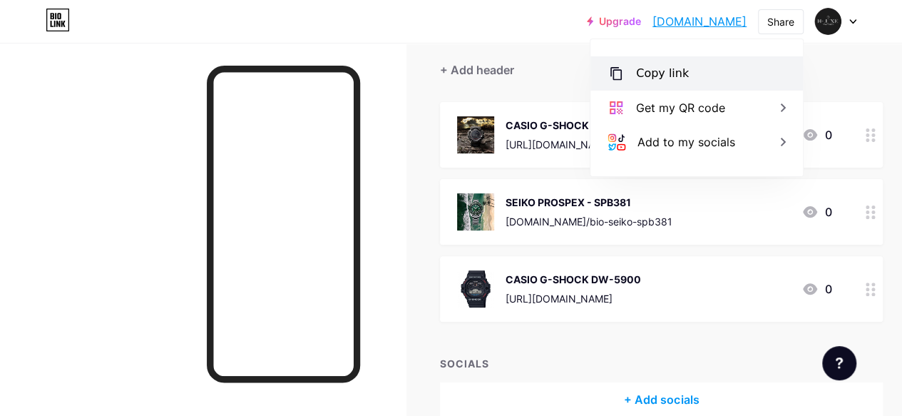
click at [713, 84] on div "Copy link" at bounding box center [696, 73] width 213 height 34
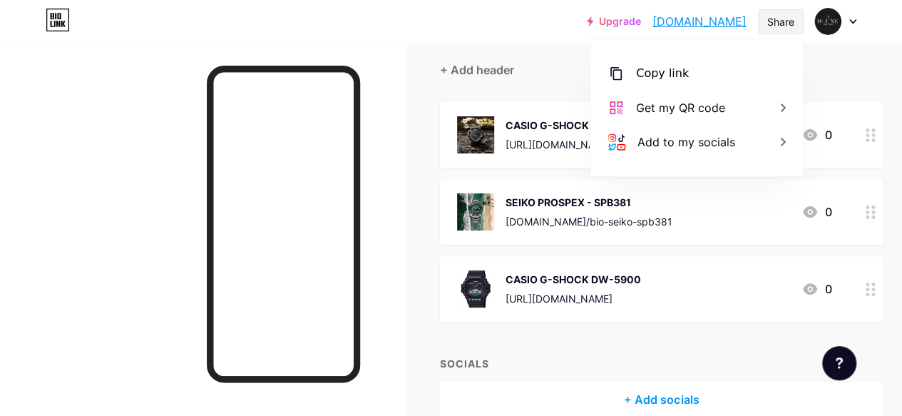
click at [782, 25] on div "Share" at bounding box center [780, 21] width 27 height 15
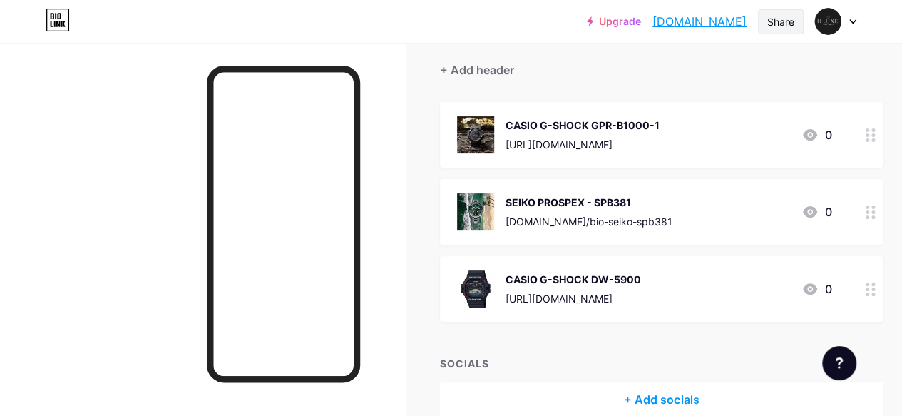
click at [775, 18] on div "Share" at bounding box center [780, 21] width 27 height 15
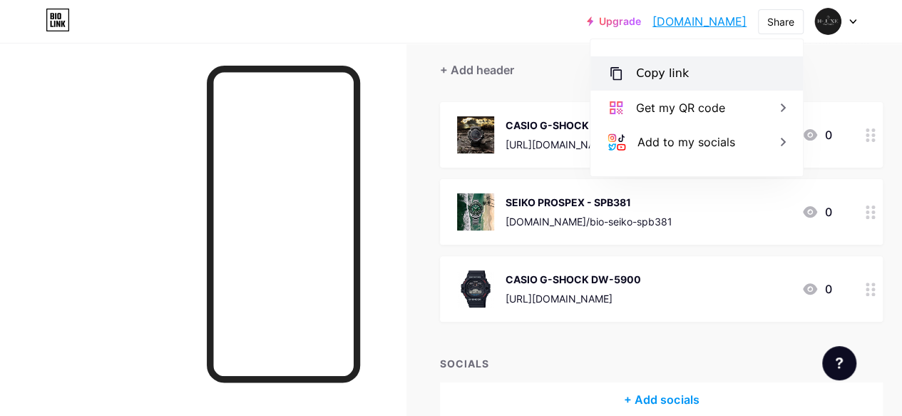
click at [666, 69] on div "Copy link" at bounding box center [662, 73] width 53 height 17
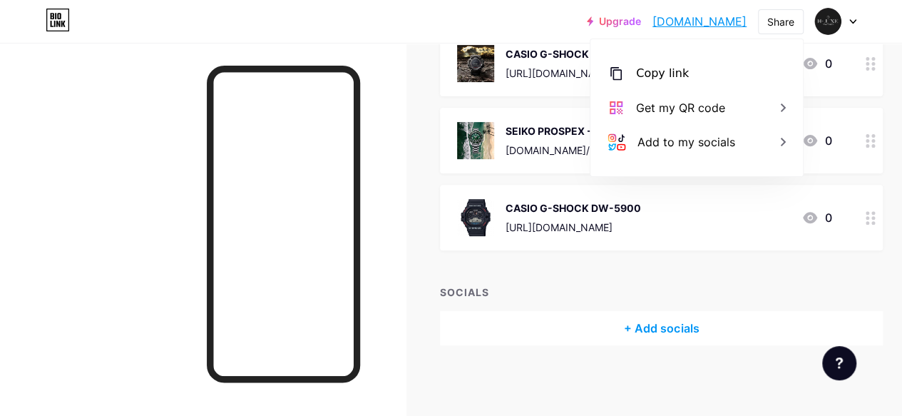
scroll to position [0, 0]
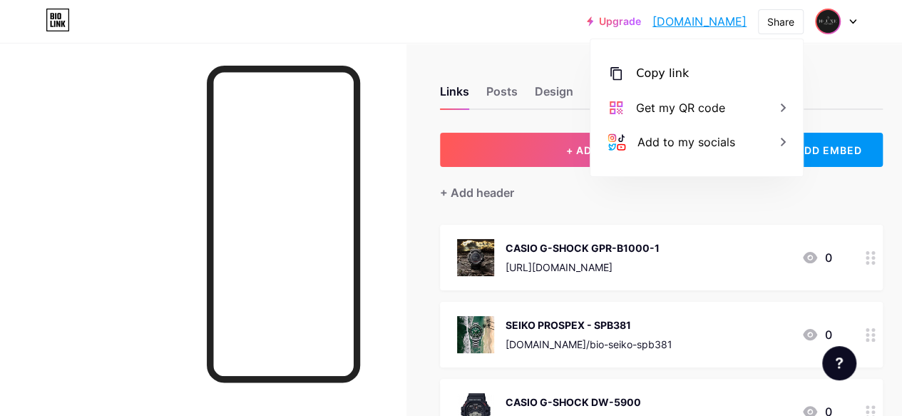
click at [829, 24] on img at bounding box center [828, 21] width 23 height 23
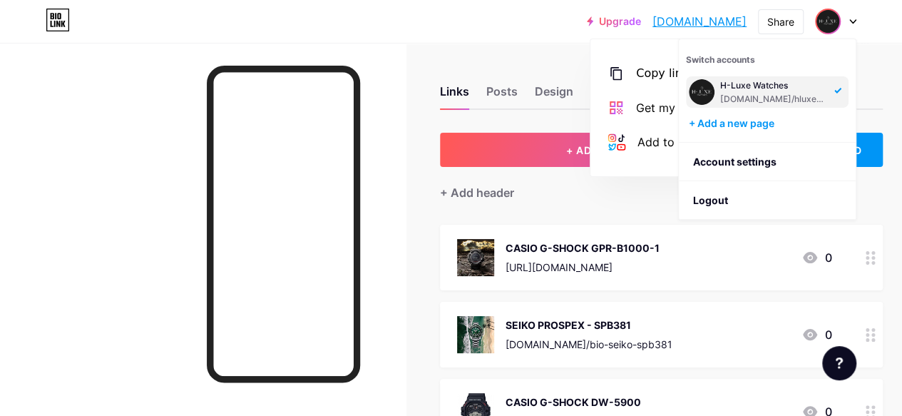
click at [879, 45] on div "Links Posts Design Subscribers Stats Settings + ADD LINK + ADD EMBED + Add head…" at bounding box center [471, 327] width 943 height 568
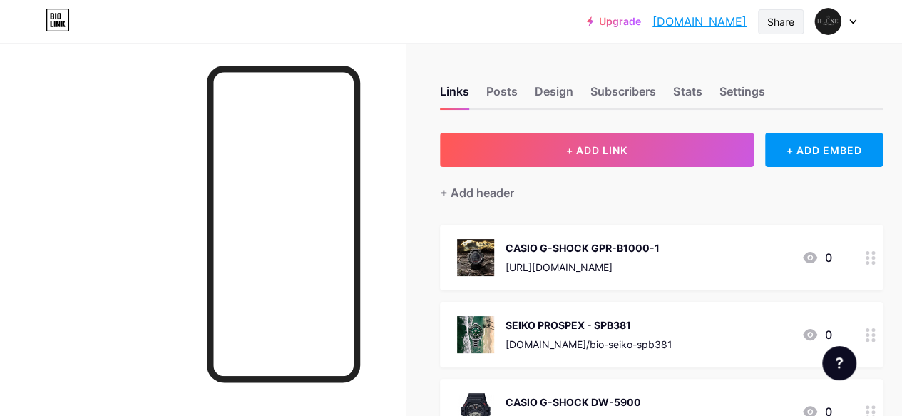
click at [782, 22] on div "Share" at bounding box center [780, 21] width 27 height 15
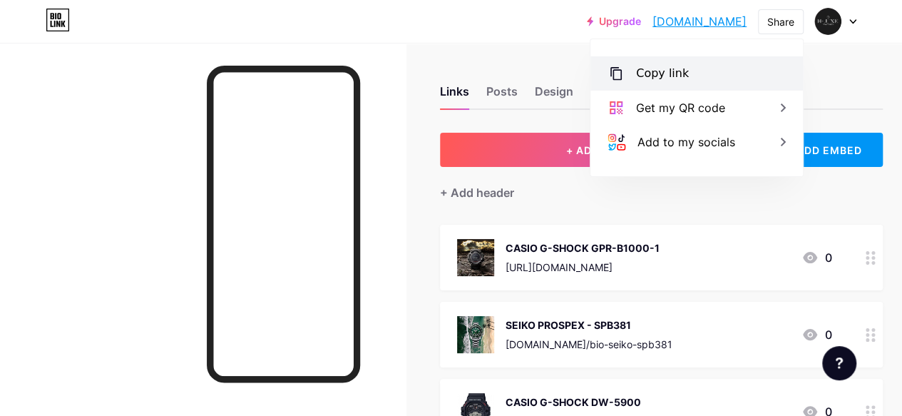
click at [675, 76] on div "Copy link" at bounding box center [662, 73] width 53 height 17
click at [693, 73] on div "Copied" at bounding box center [696, 73] width 213 height 34
click at [712, 62] on div "Copy link" at bounding box center [696, 73] width 213 height 34
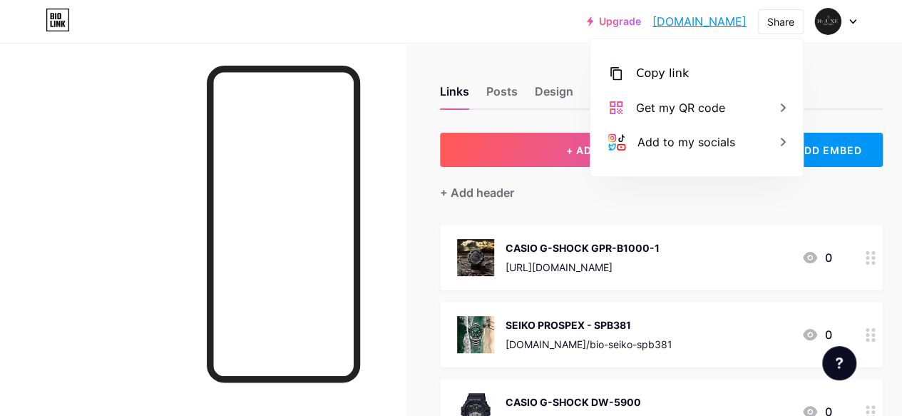
click at [685, 21] on link "[DOMAIN_NAME]" at bounding box center [700, 21] width 94 height 17
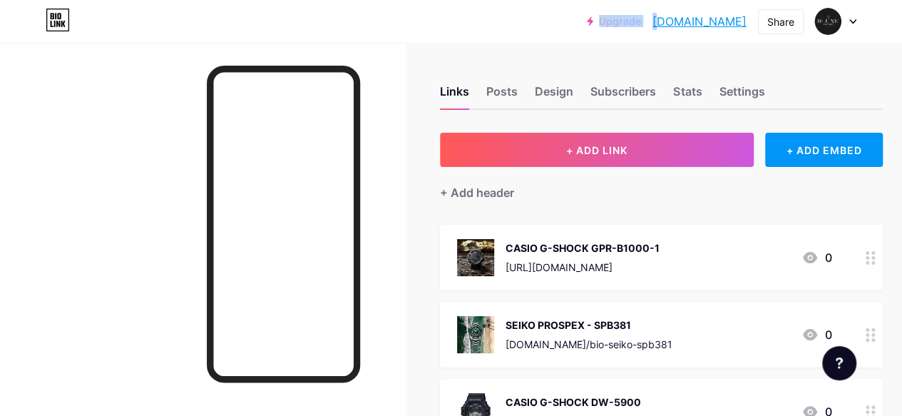
drag, startPoint x: 623, startPoint y: 17, endPoint x: 636, endPoint y: 11, distance: 14.4
click at [636, 11] on div "Upgrade [DOMAIN_NAME]... [DOMAIN_NAME]" at bounding box center [667, 22] width 160 height 26
drag, startPoint x: 679, startPoint y: 20, endPoint x: 649, endPoint y: 38, distance: 34.9
click at [644, 48] on div "Links Posts Design Subscribers Stats Settings + ADD LINK + ADD EMBED + Add head…" at bounding box center [471, 327] width 943 height 568
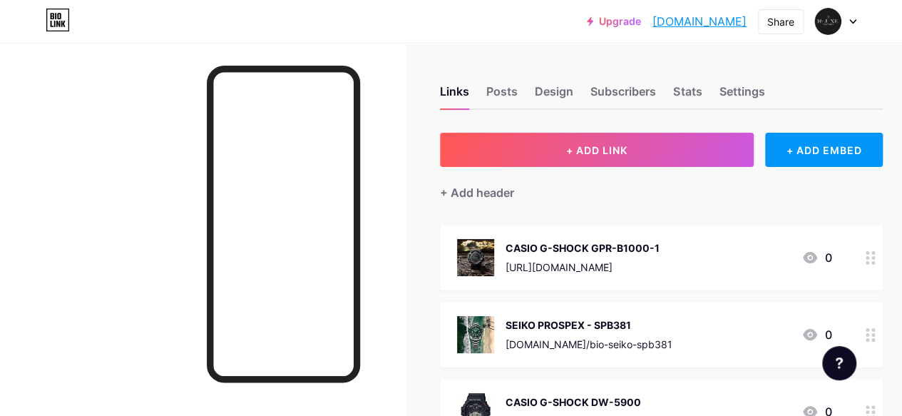
click at [658, 23] on link "[DOMAIN_NAME]" at bounding box center [700, 21] width 94 height 17
